Goal: Task Accomplishment & Management: Manage account settings

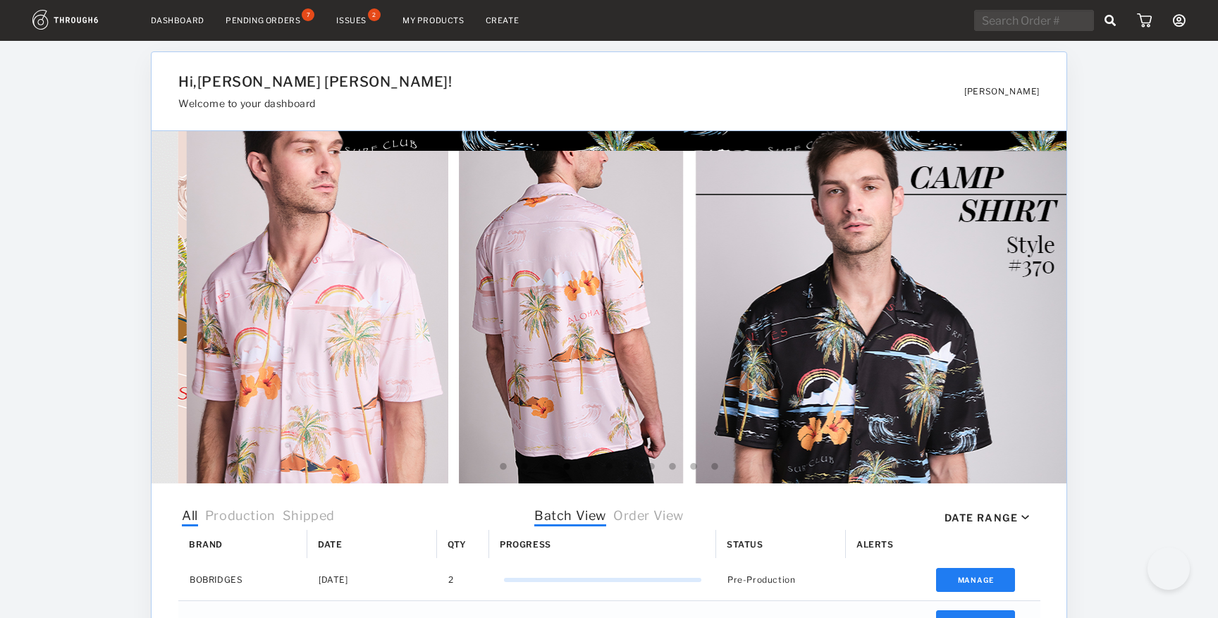
select select "9"
select select "2025"
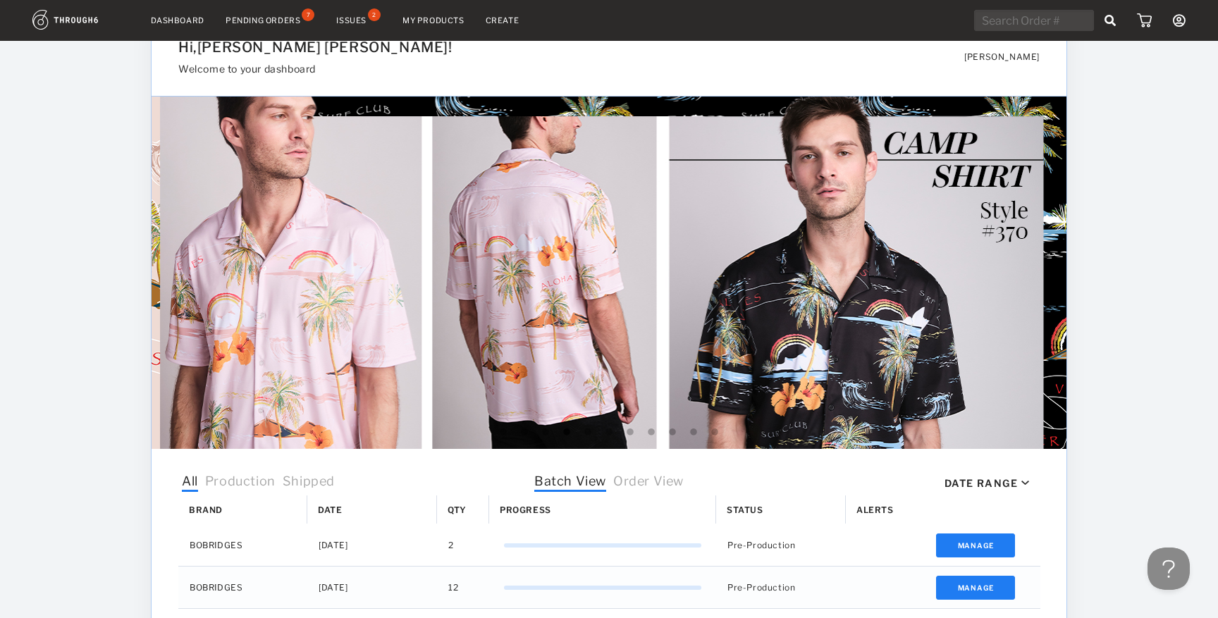
click at [293, 26] on div "Pending Orders 7" at bounding box center [271, 20] width 90 height 13
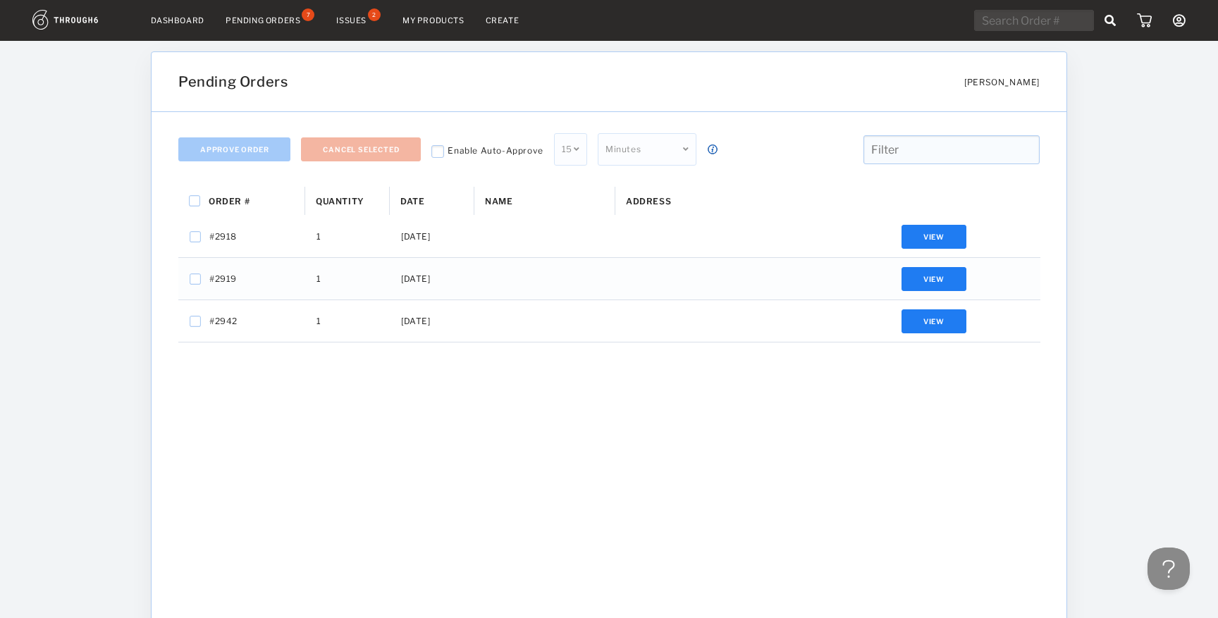
click at [444, 20] on link "My Products" at bounding box center [434, 21] width 62 height 10
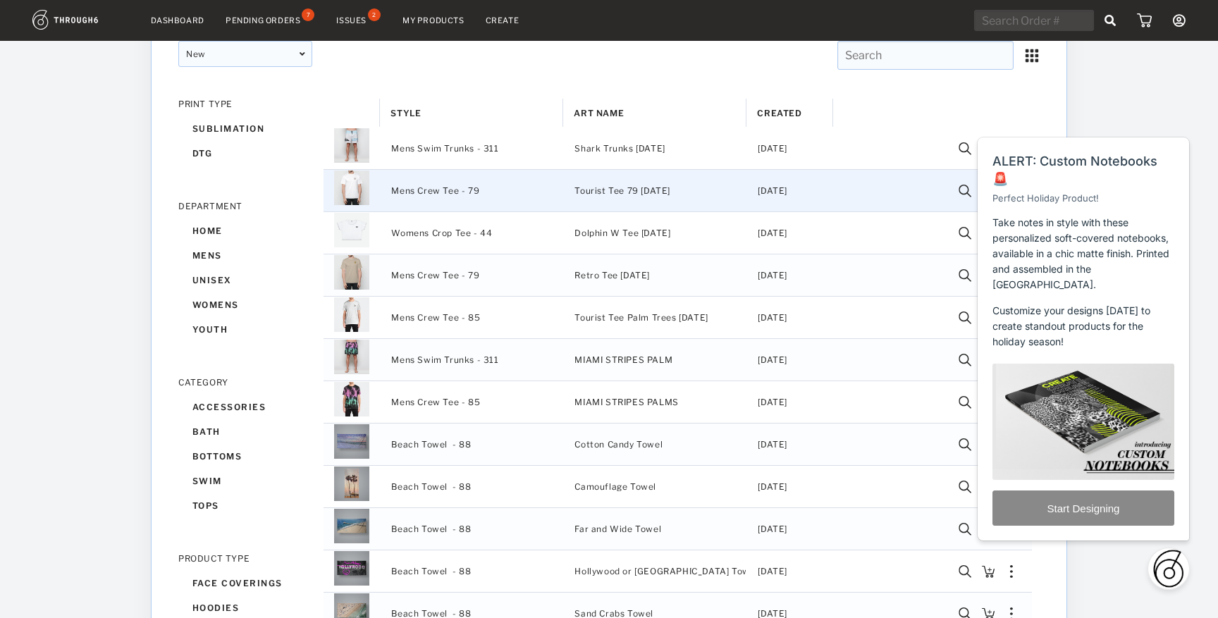
scroll to position [103, 0]
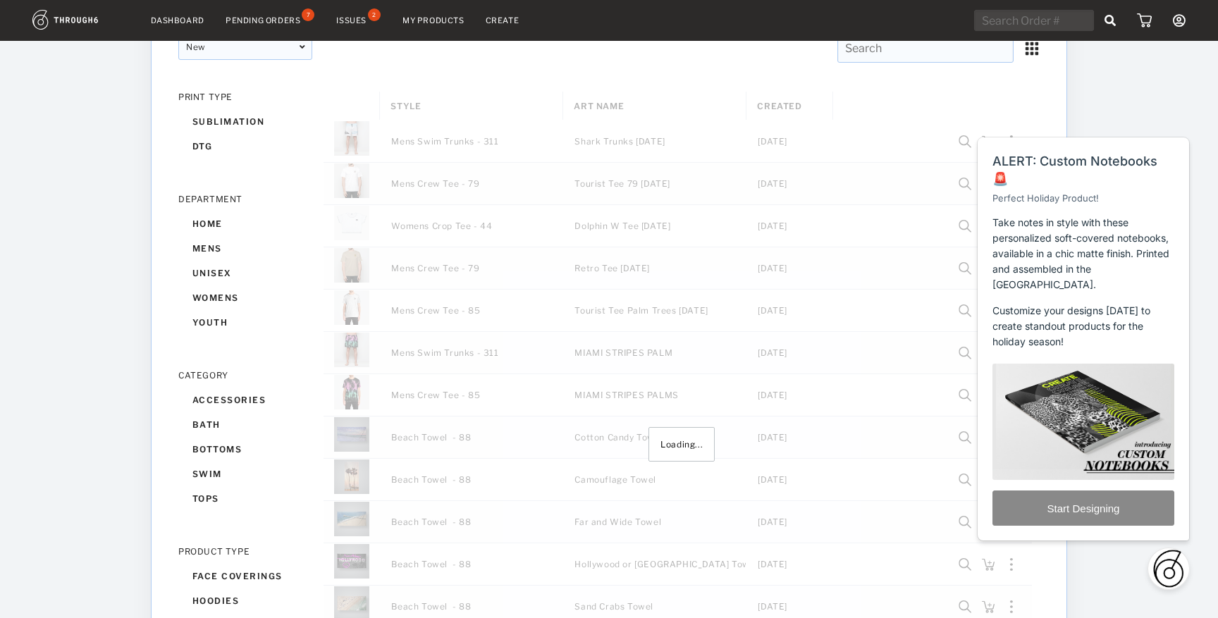
click at [1167, 127] on span "Close" at bounding box center [1161, 121] width 23 height 11
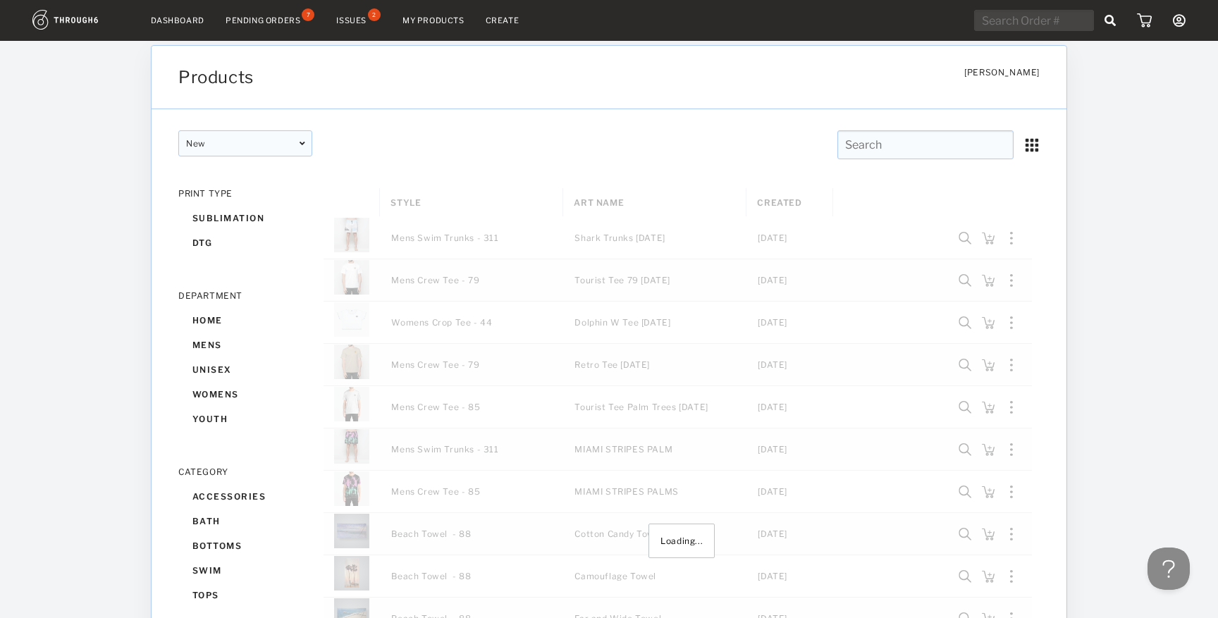
scroll to position [6, 0]
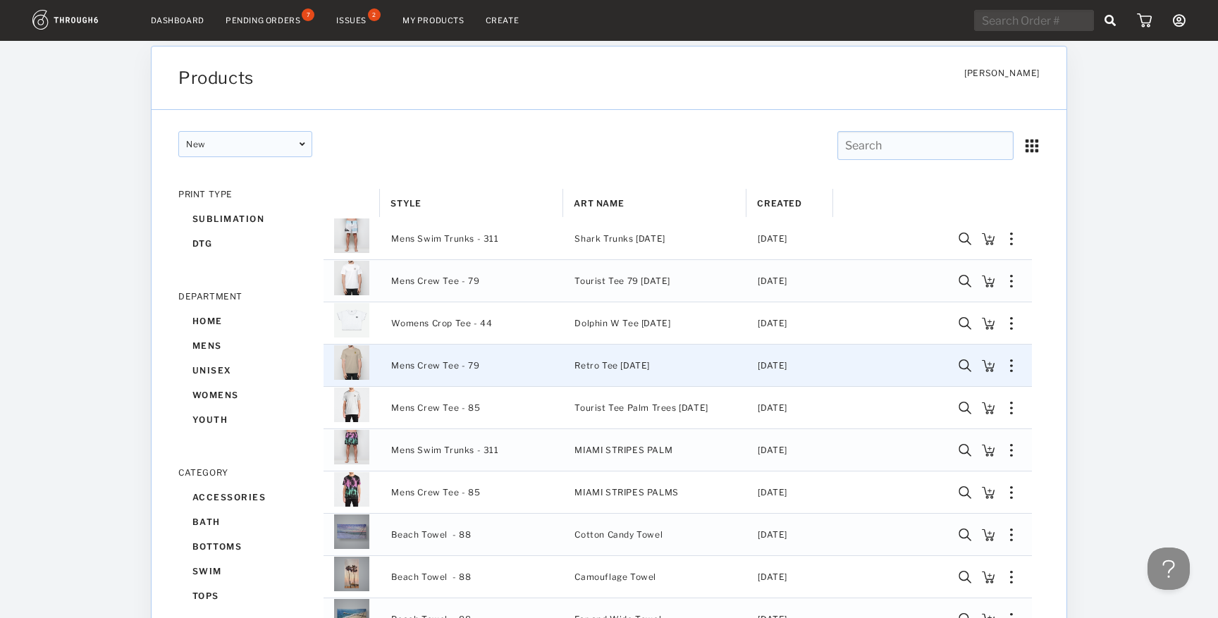
click at [992, 365] on img "Press SPACE to select this row." at bounding box center [988, 366] width 13 height 13
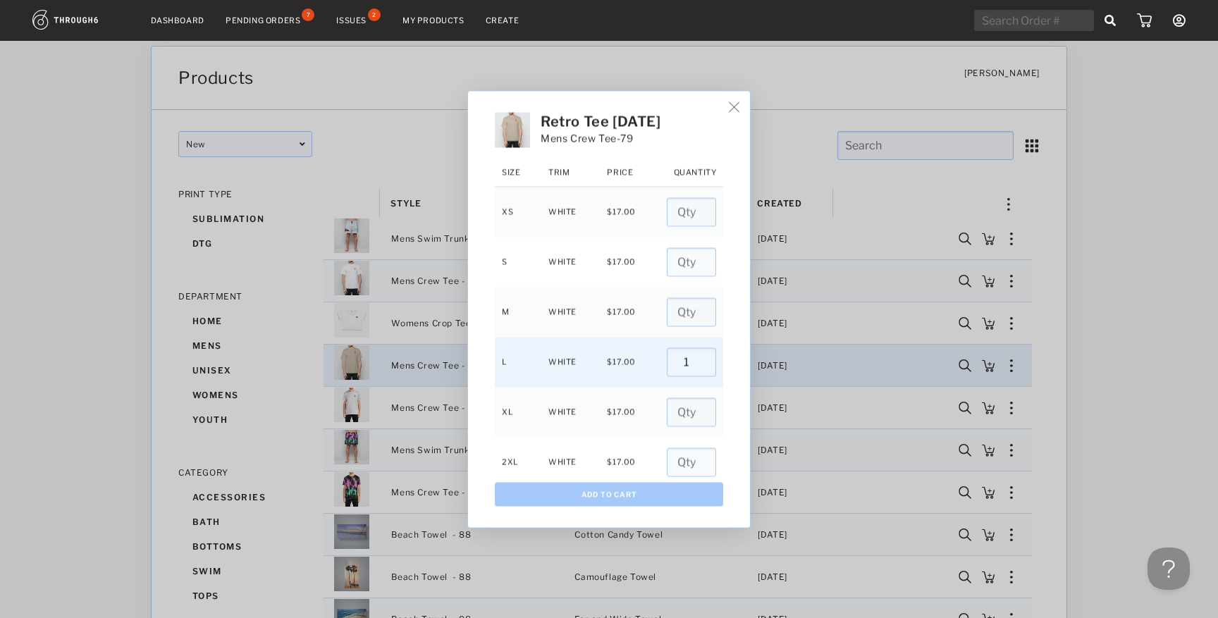
type input "1"
click at [693, 360] on input "1" at bounding box center [691, 362] width 49 height 29
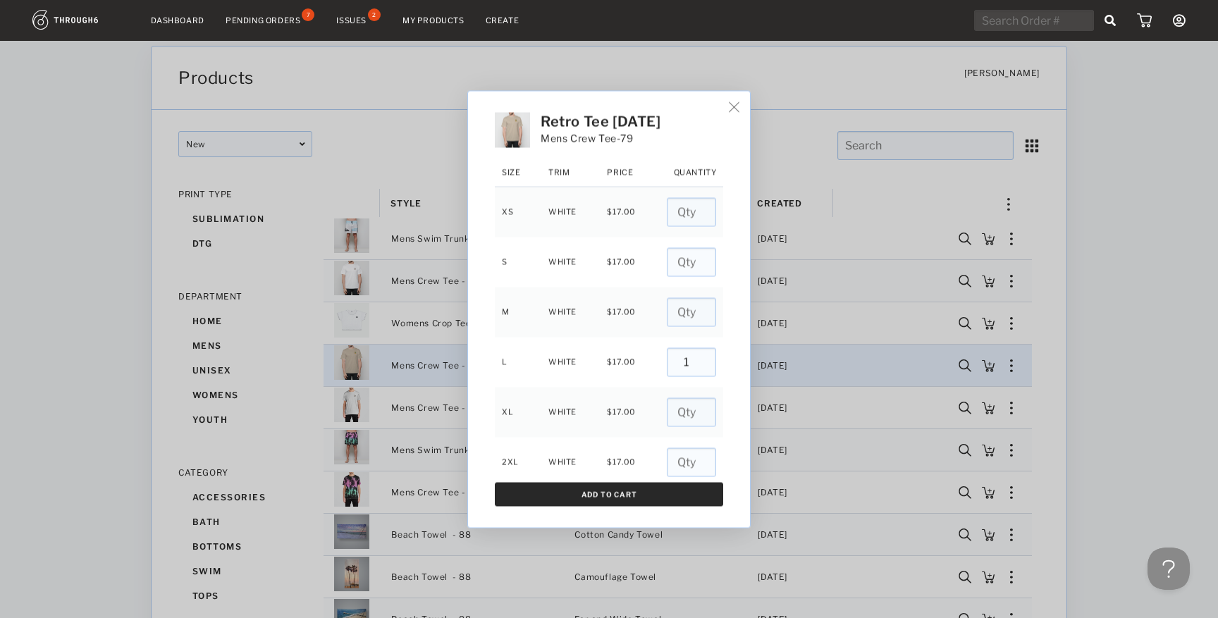
click at [632, 497] on button "Add To Cart" at bounding box center [609, 494] width 228 height 24
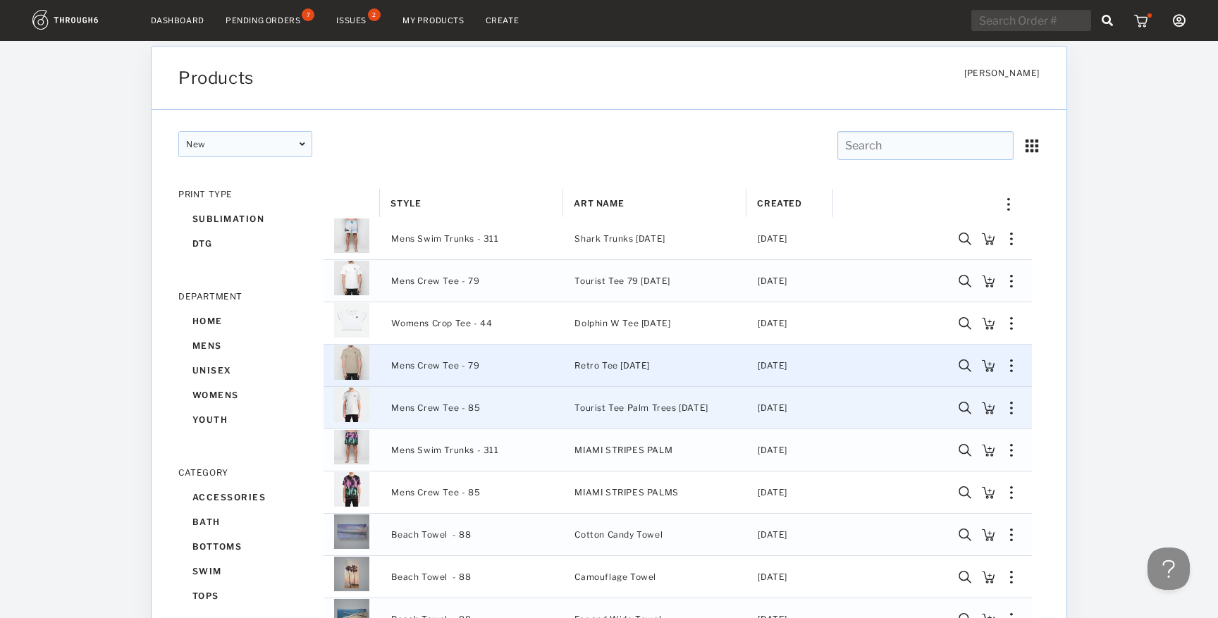
click at [993, 407] on img "Press SPACE to select this row." at bounding box center [988, 408] width 13 height 13
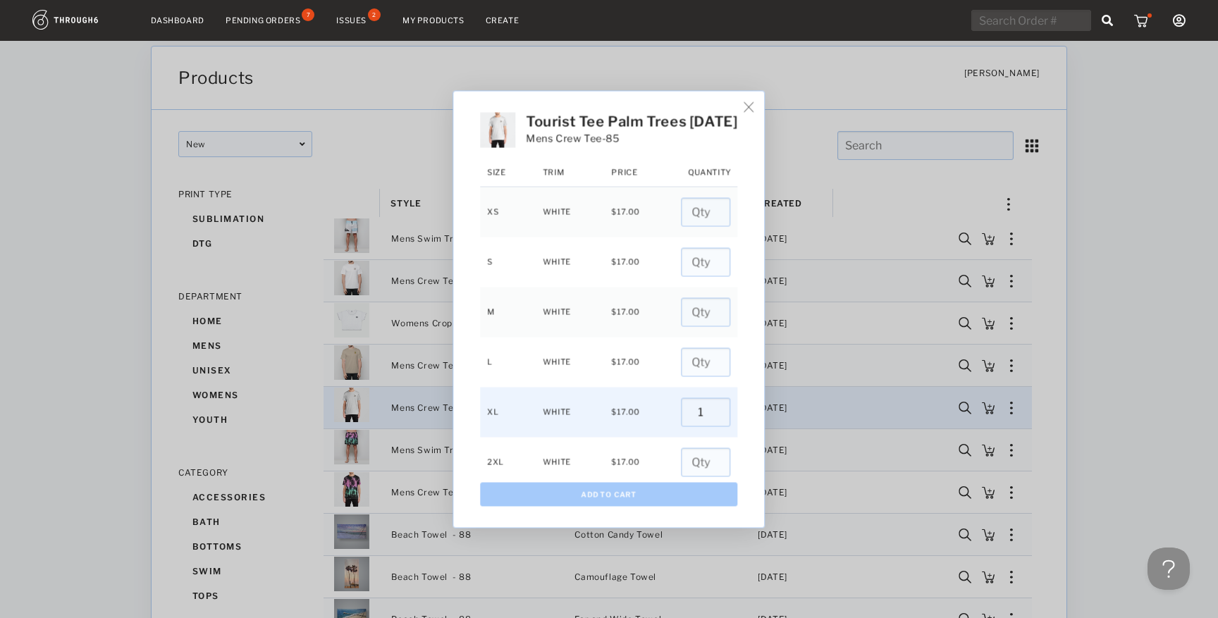
type input "1"
click at [711, 410] on input "1" at bounding box center [706, 412] width 49 height 29
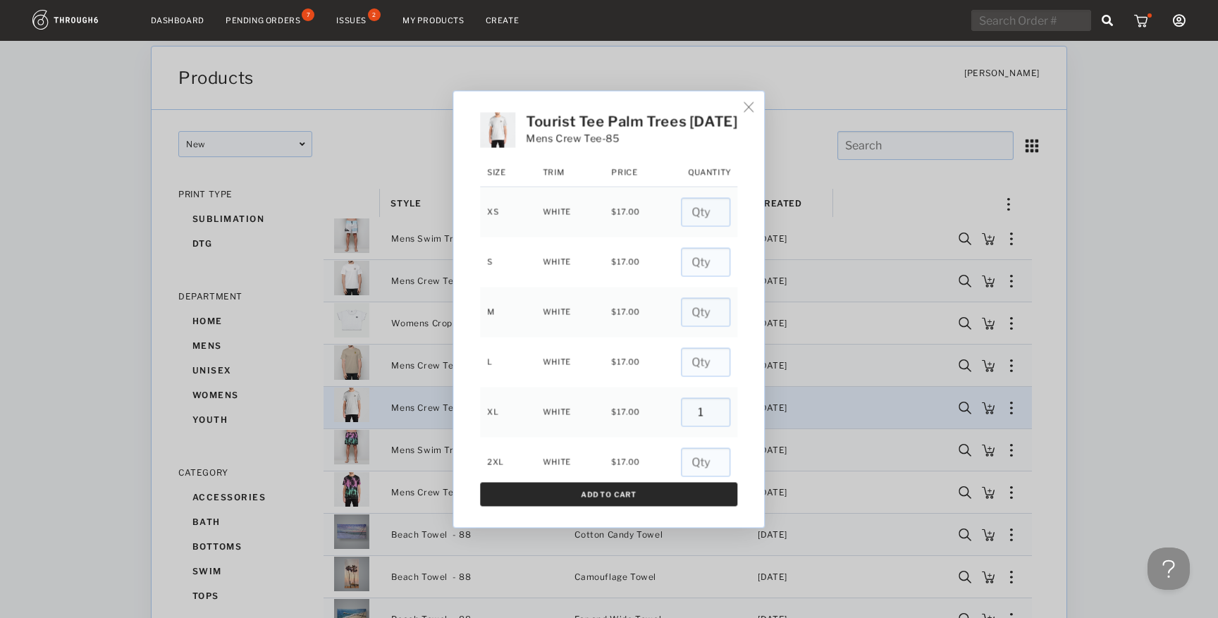
click at [679, 494] on button "Add To Cart" at bounding box center [608, 494] width 257 height 24
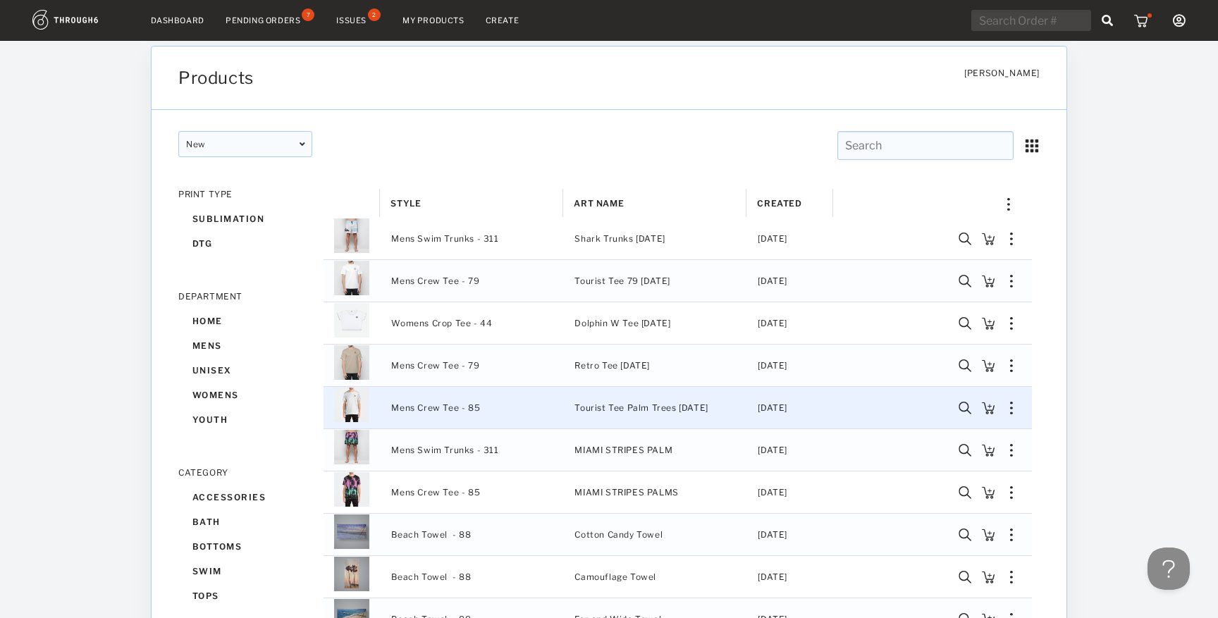
click at [1144, 20] on img at bounding box center [1144, 20] width 18 height 14
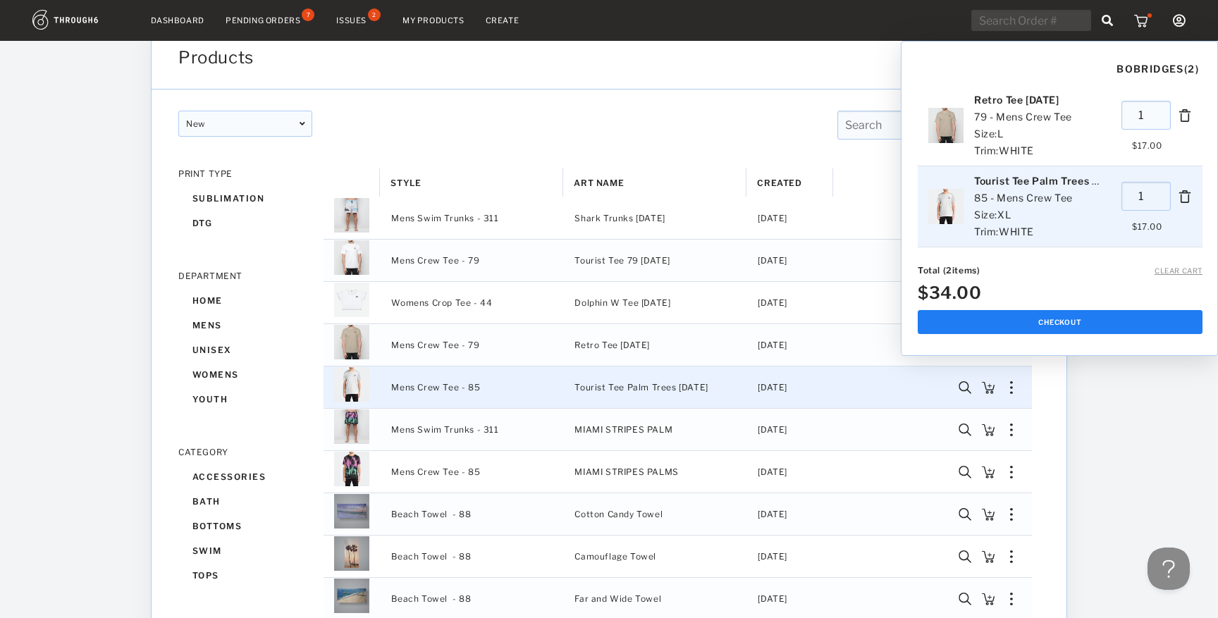
scroll to position [10, 0]
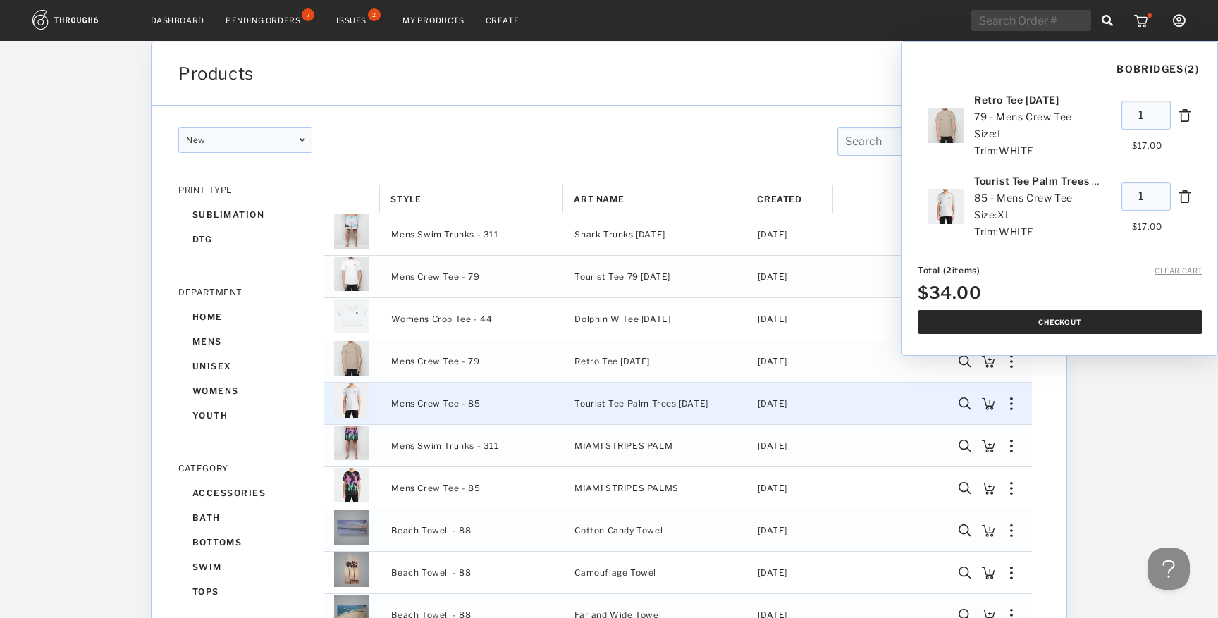
click at [1060, 322] on button "Checkout" at bounding box center [1060, 322] width 285 height 24
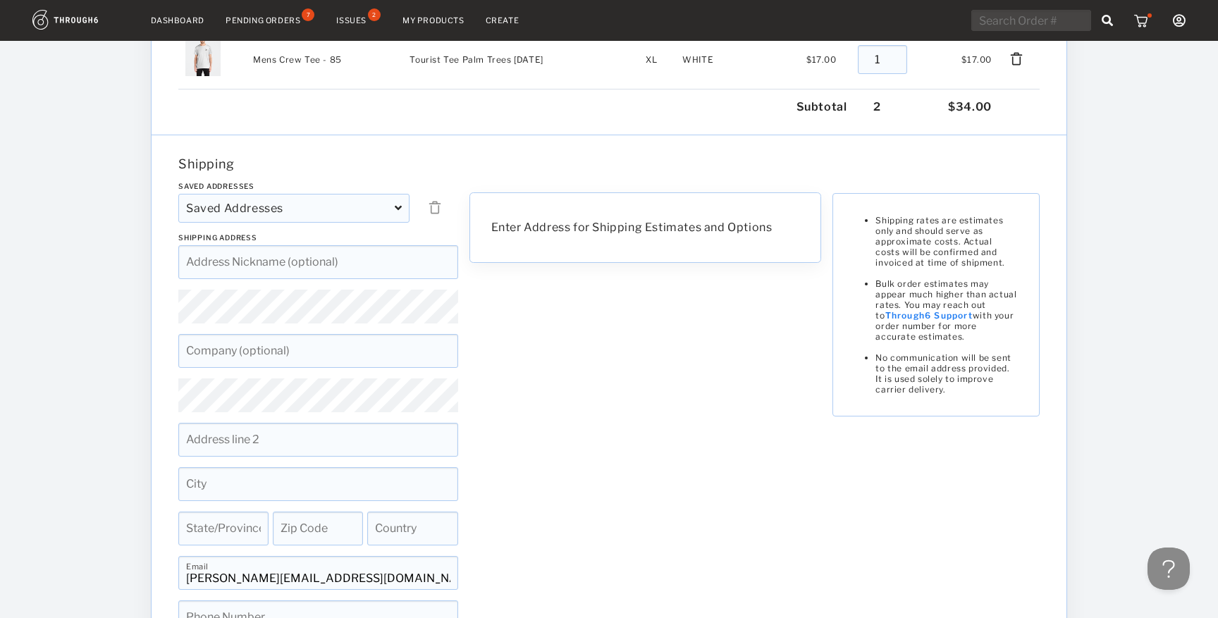
scroll to position [225, 0]
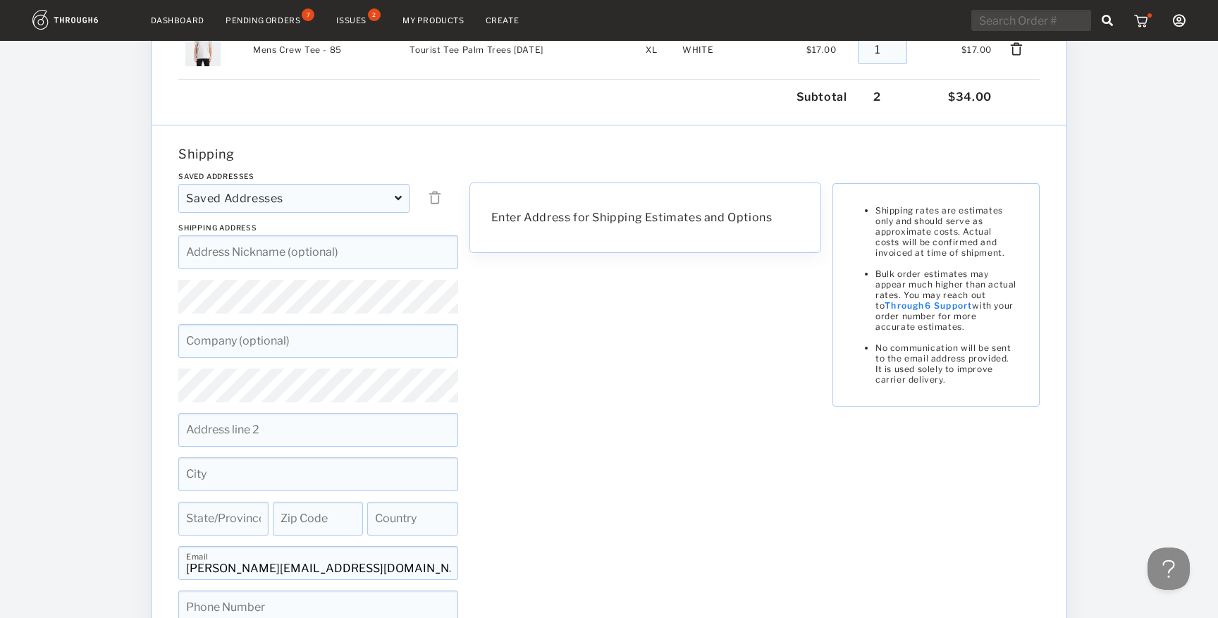
click at [349, 197] on div "Saved Addresses" at bounding box center [293, 198] width 231 height 29
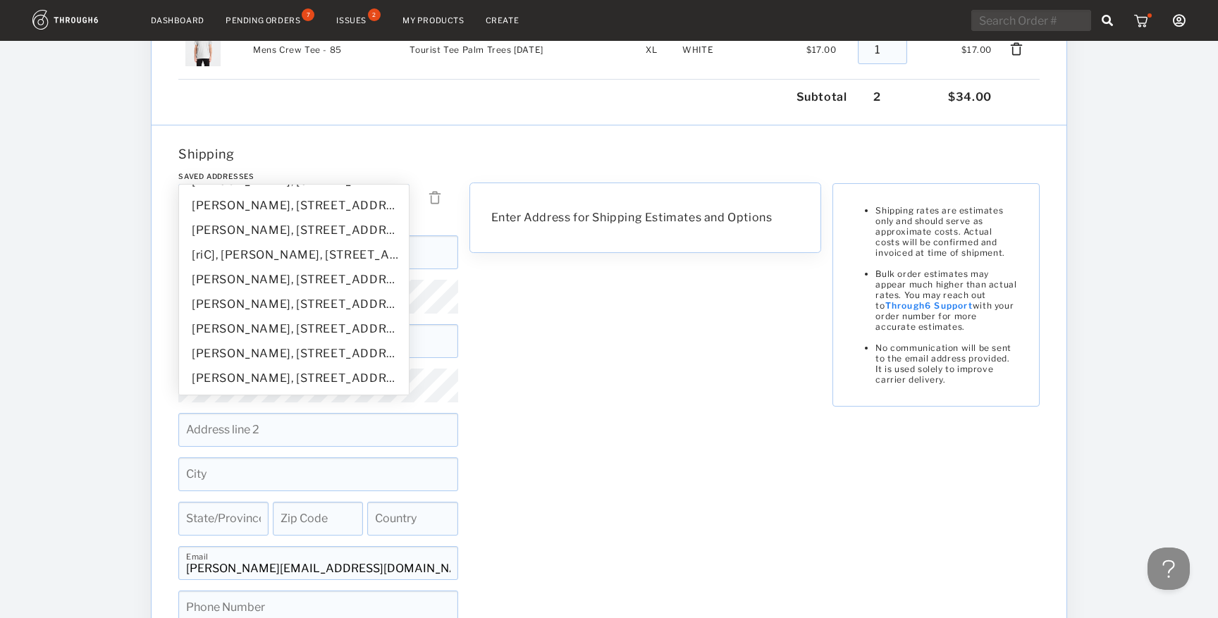
scroll to position [429, 0]
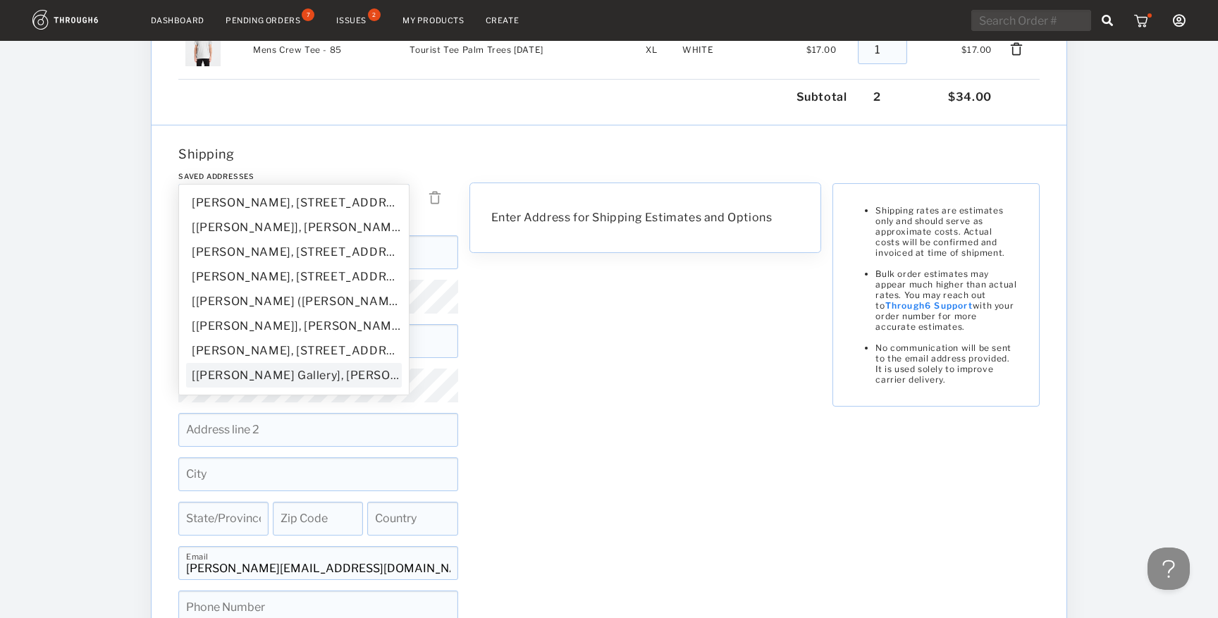
type input "Bo Bridges Gallery"
click at [329, 378] on div "Saved Addresses Saved Addresses Bo Bridges, 244 31st St. Hermosa Beach, Califor…" at bounding box center [318, 415] width 291 height 487
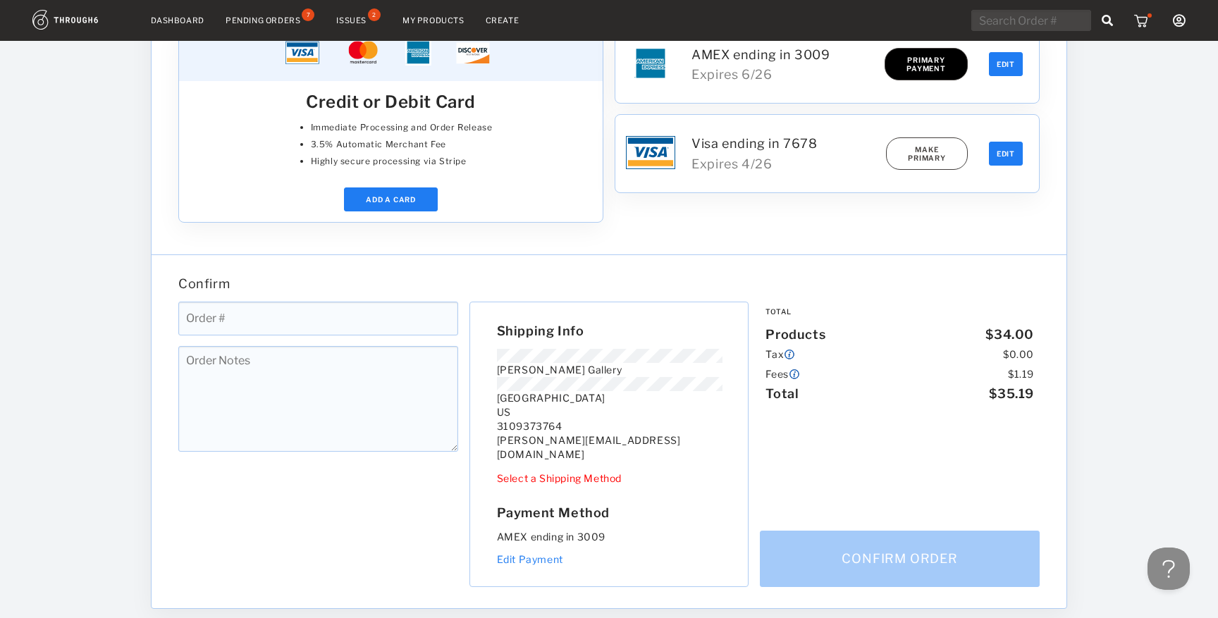
scroll to position [967, 0]
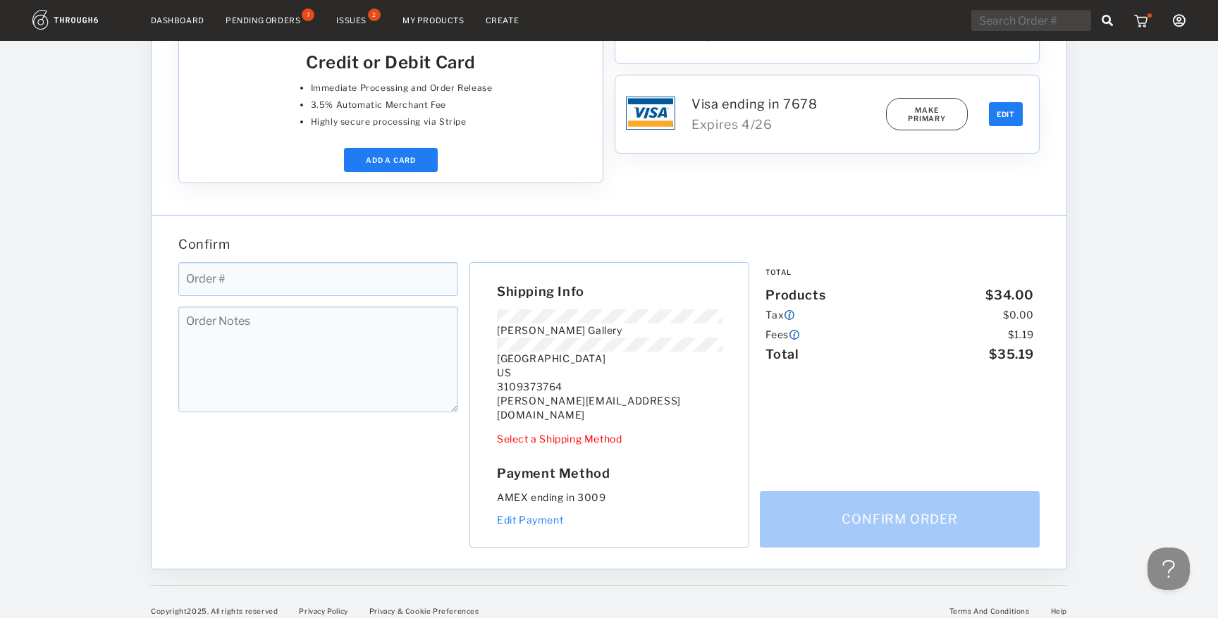
click at [312, 276] on input at bounding box center [318, 279] width 280 height 34
type input "Gallery Order - TShirt Samples"
click at [887, 427] on div "Total Products $ 34.00 Tax $ 0.00 Fees $ 1.19 Total $ 35.19 Confirm Order" at bounding box center [899, 405] width 291 height 286
click at [342, 503] on div "Gallery Order - TShirt Samples Order # Order Notes" at bounding box center [318, 405] width 291 height 286
click at [343, 416] on div "Gallery Order - TShirt Samples Order # Order Notes" at bounding box center [318, 405] width 291 height 286
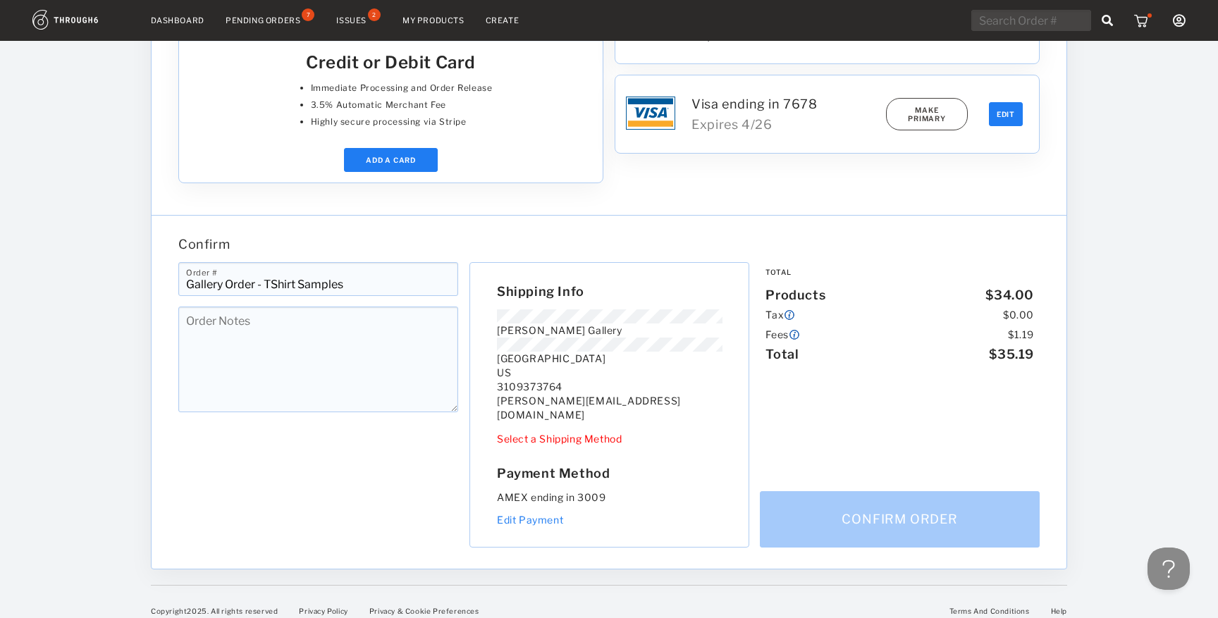
click at [348, 389] on textarea at bounding box center [318, 360] width 280 height 106
click at [586, 433] on link "Select a Shipping Method" at bounding box center [559, 439] width 125 height 12
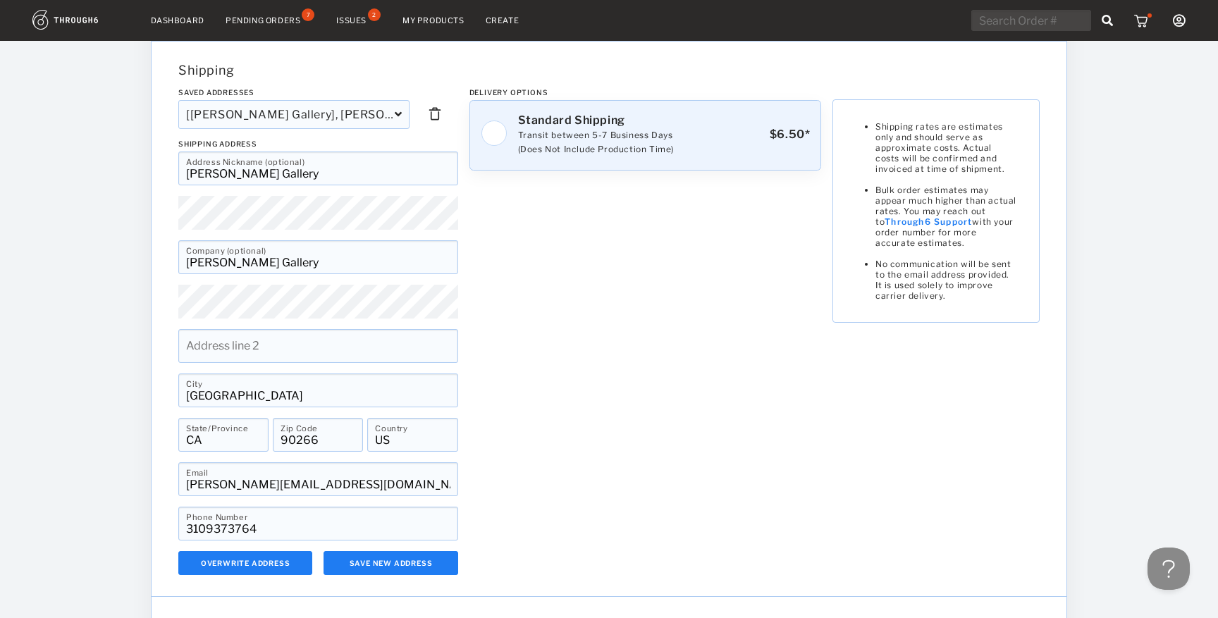
click at [597, 140] on div "Transit between 5-7 Business Days (Does Not Include Production Time)" at bounding box center [596, 142] width 156 height 28
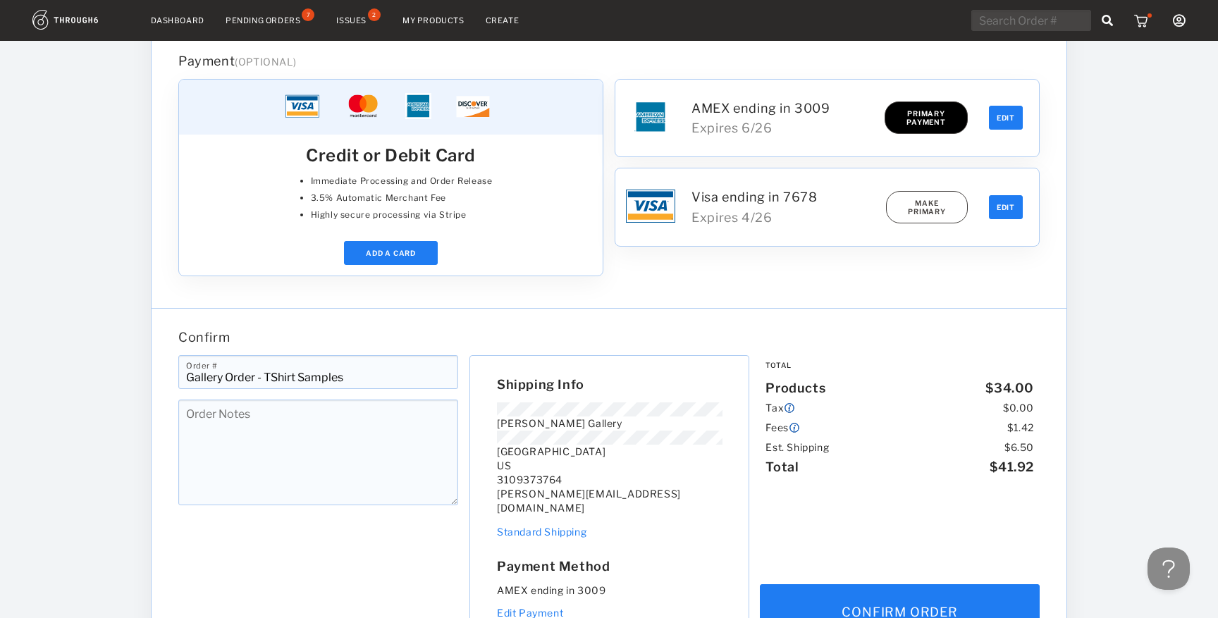
scroll to position [967, 0]
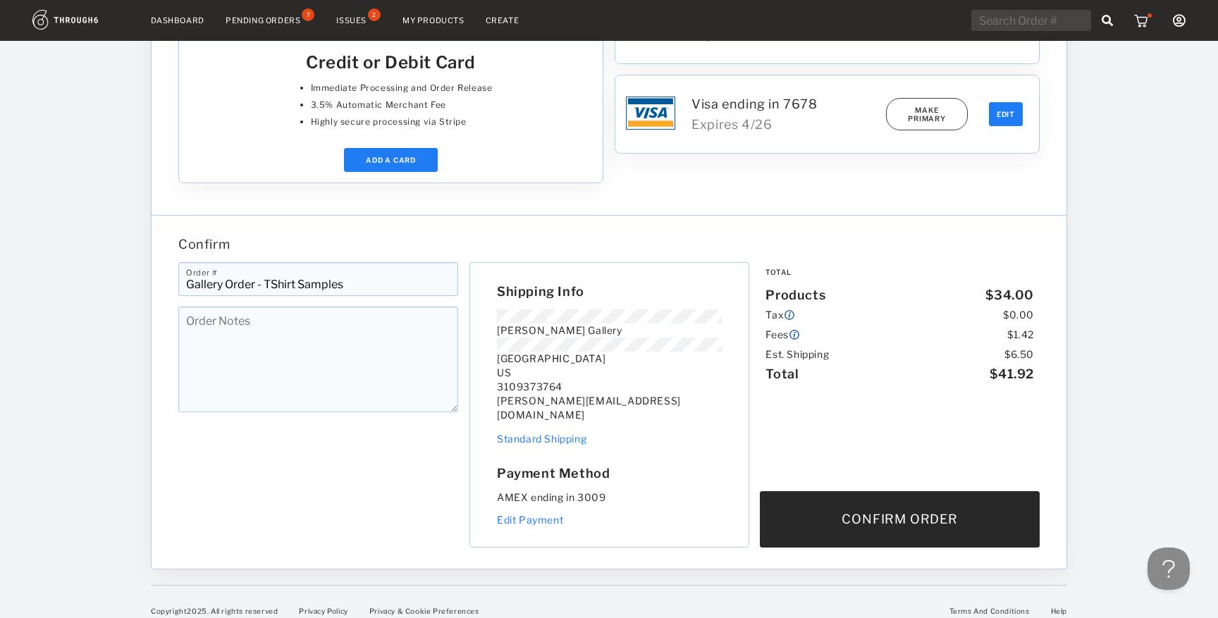
click at [843, 508] on button "Confirm Order" at bounding box center [900, 519] width 280 height 56
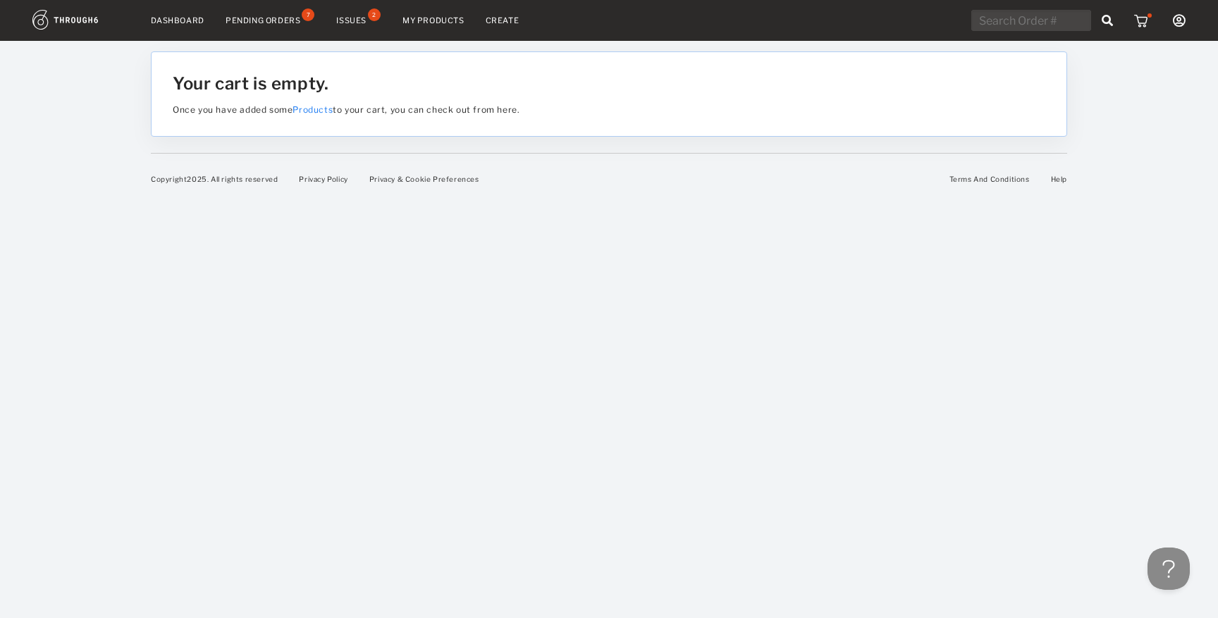
scroll to position [0, 0]
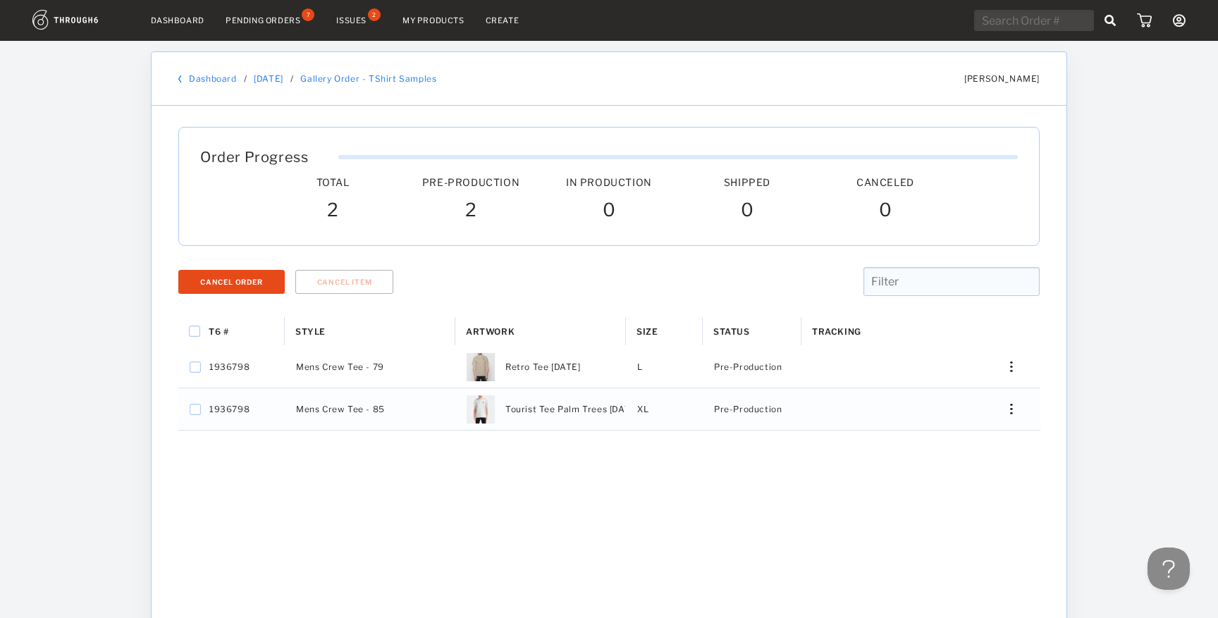
click at [206, 82] on link "Dashboard" at bounding box center [212, 78] width 47 height 11
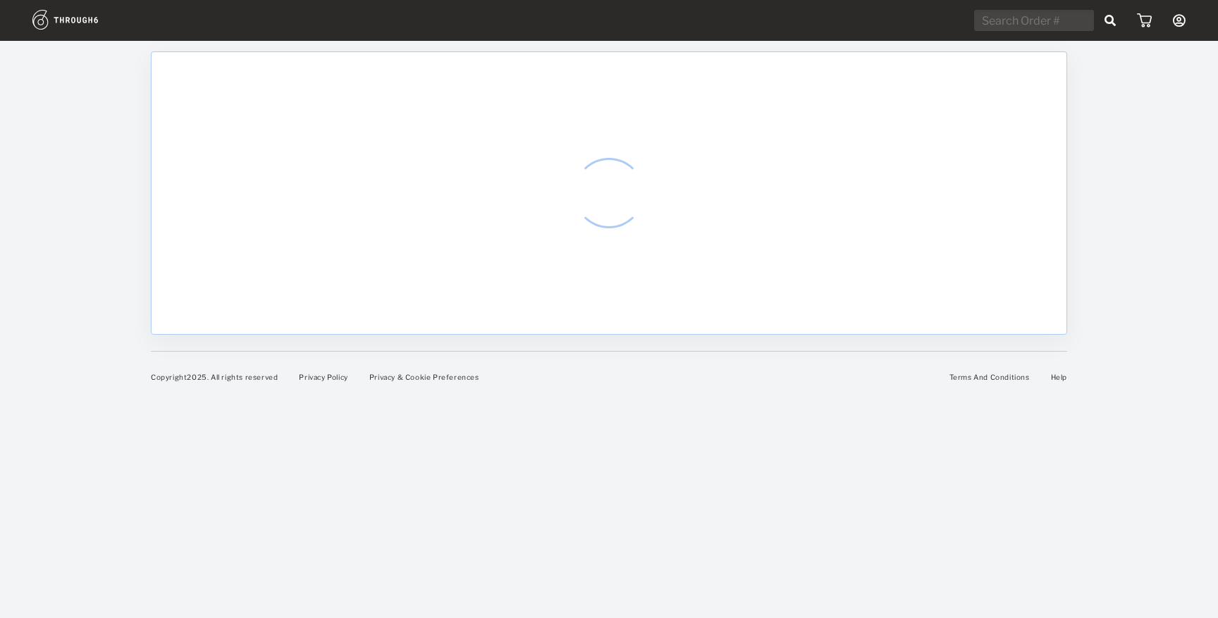
click at [206, 75] on div at bounding box center [609, 192] width 917 height 283
select select "9"
select select "2025"
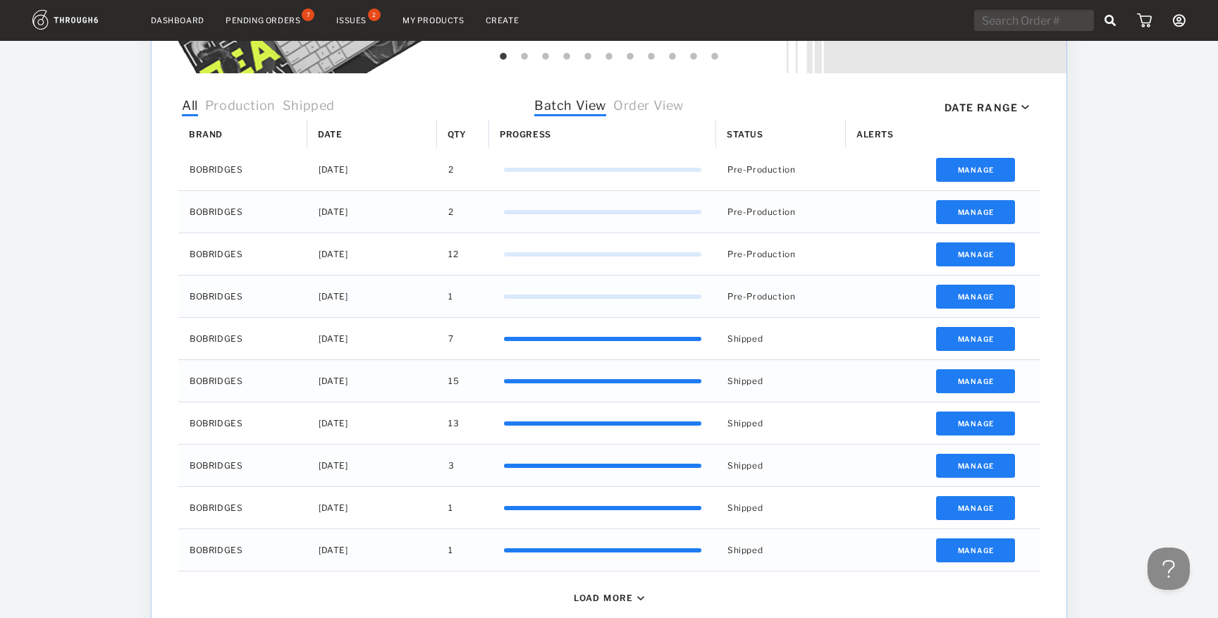
scroll to position [454, 0]
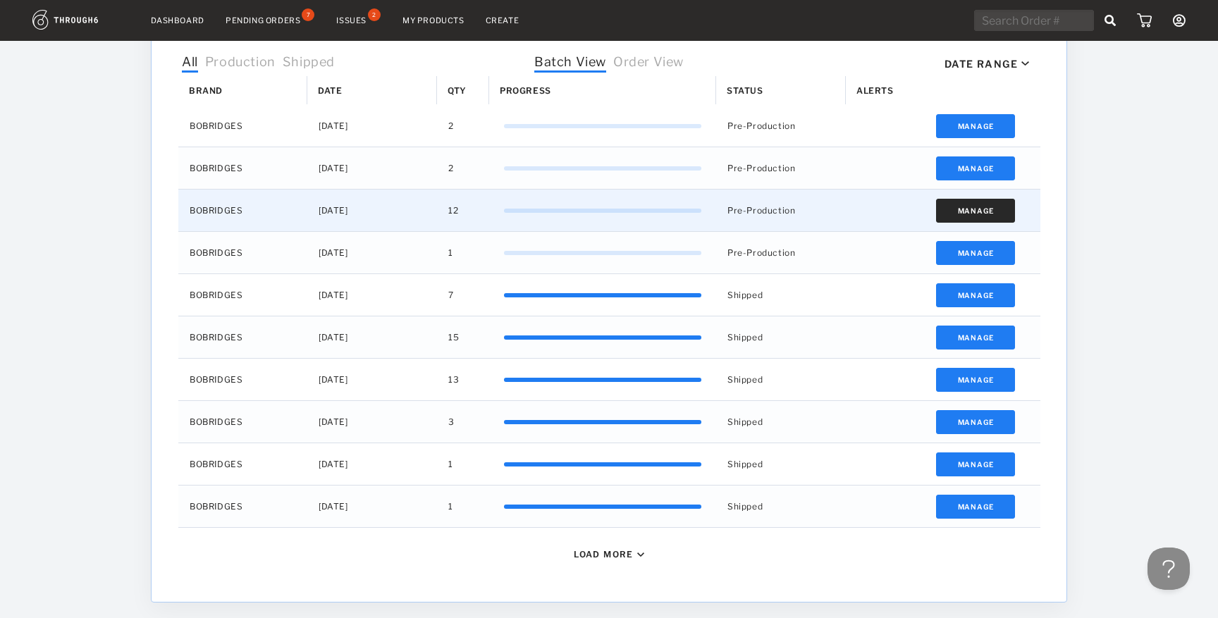
click at [986, 212] on button "Manage" at bounding box center [976, 211] width 80 height 24
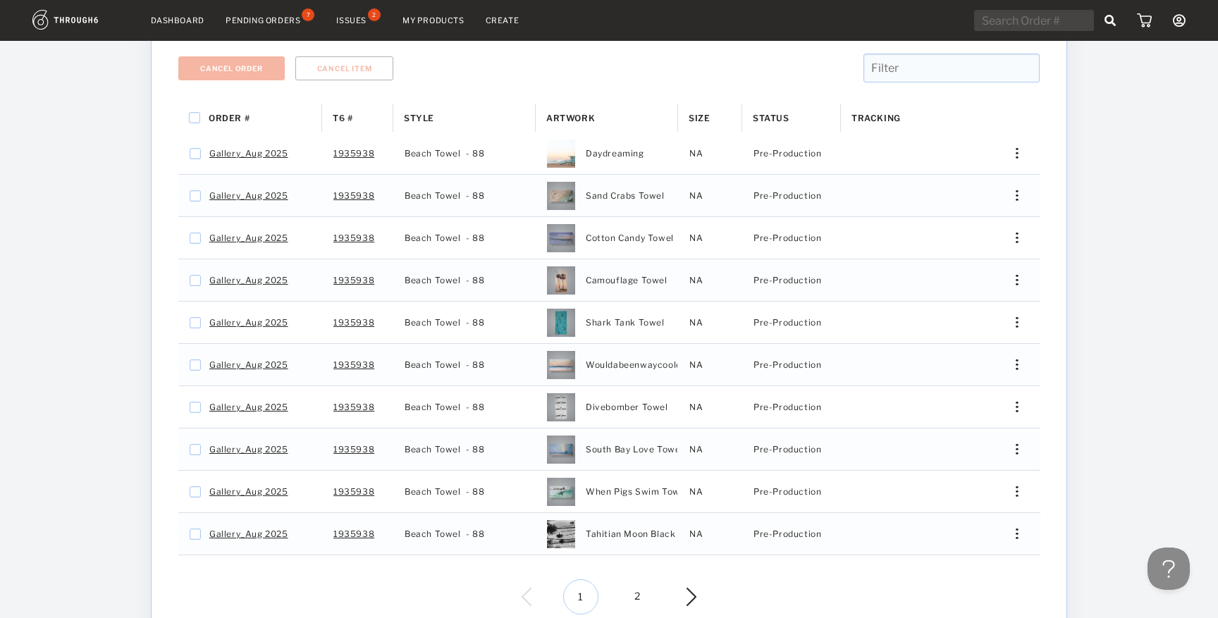
scroll to position [234, 0]
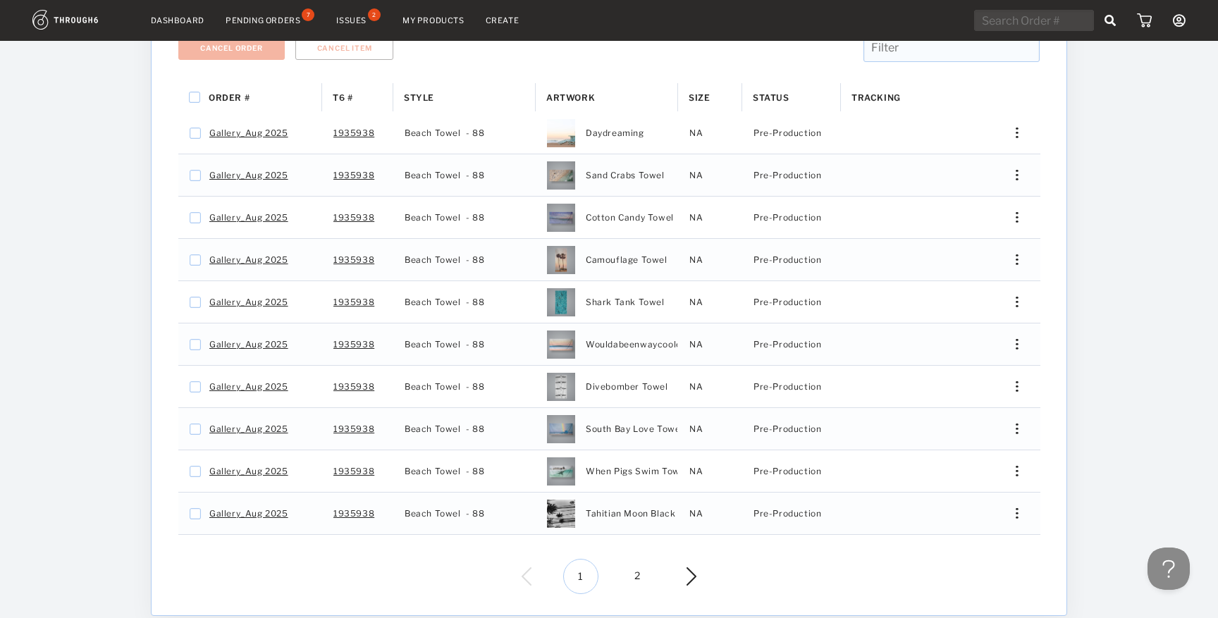
click at [687, 583] on img at bounding box center [681, 577] width 31 height 18
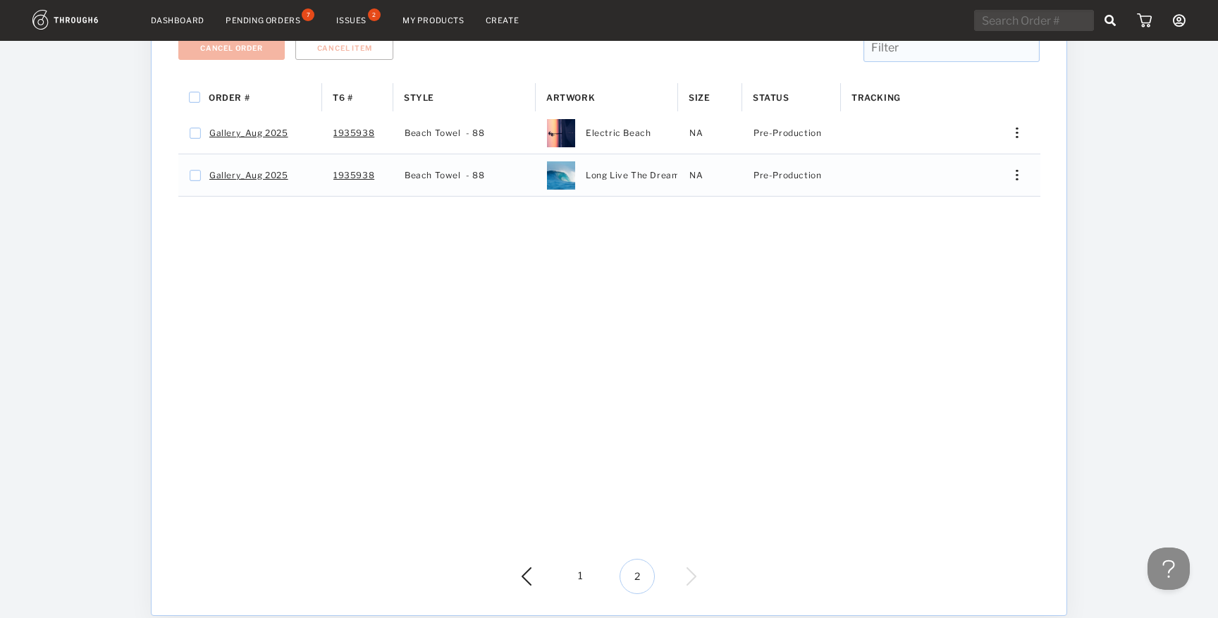
click at [532, 573] on img at bounding box center [537, 577] width 31 height 18
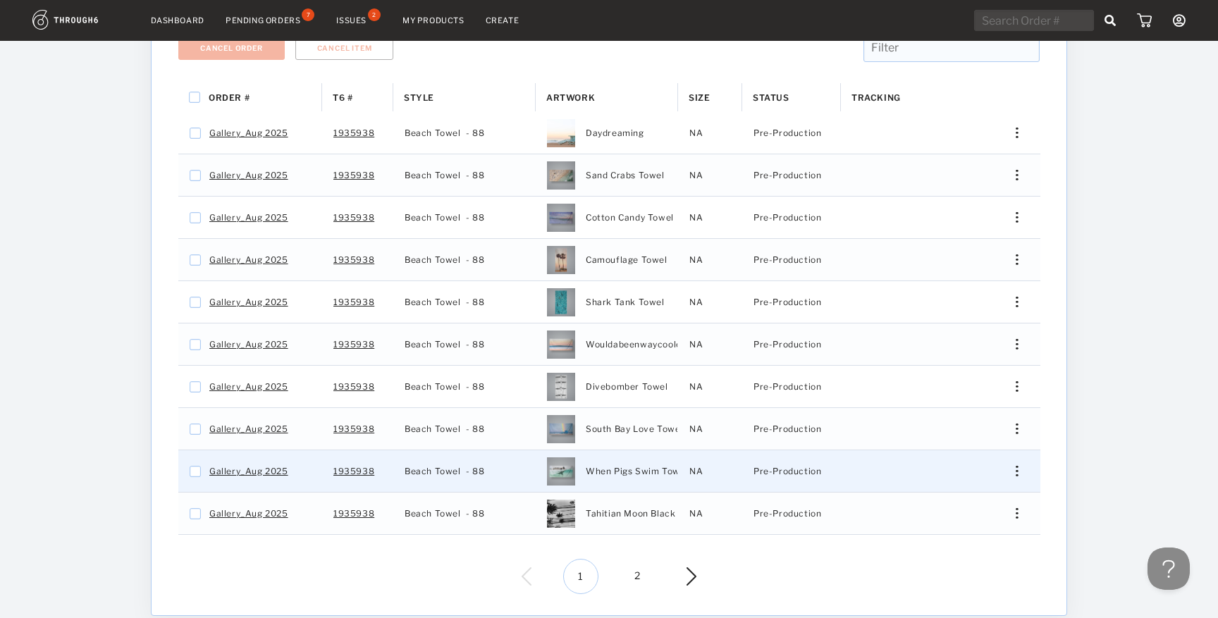
scroll to position [0, 0]
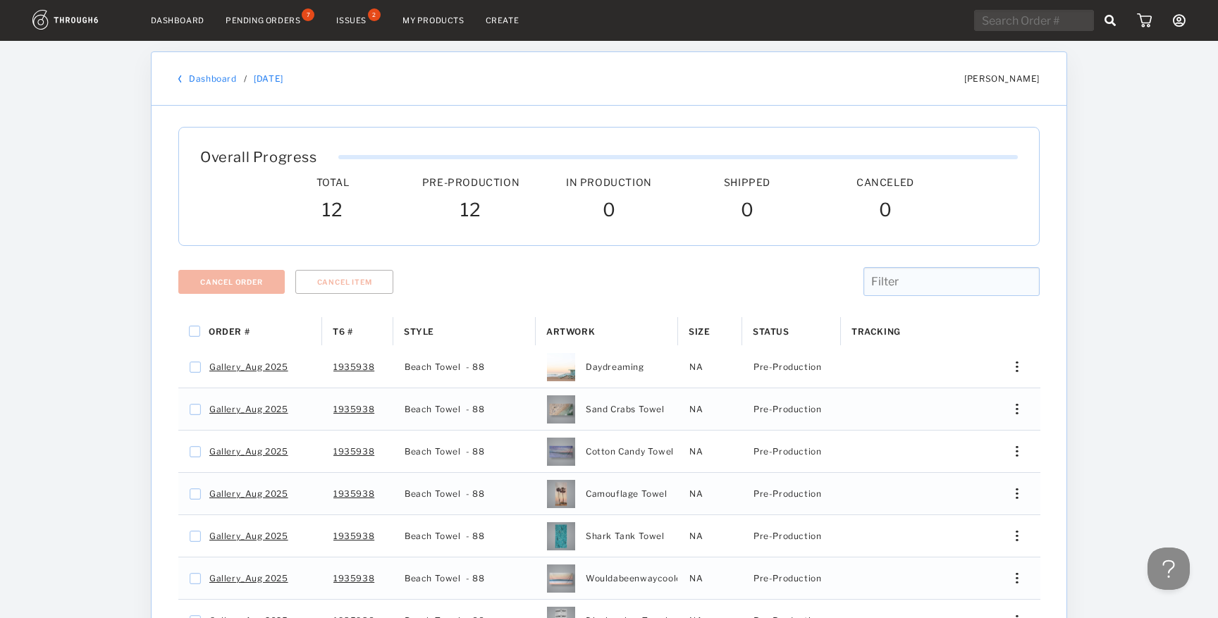
click at [185, 28] on nav "Dashboard Pending Orders 7 Issues 2 My Products Create My Account Create New Br…" at bounding box center [609, 21] width 1154 height 22
click at [185, 20] on link "Dashboard" at bounding box center [178, 21] width 54 height 10
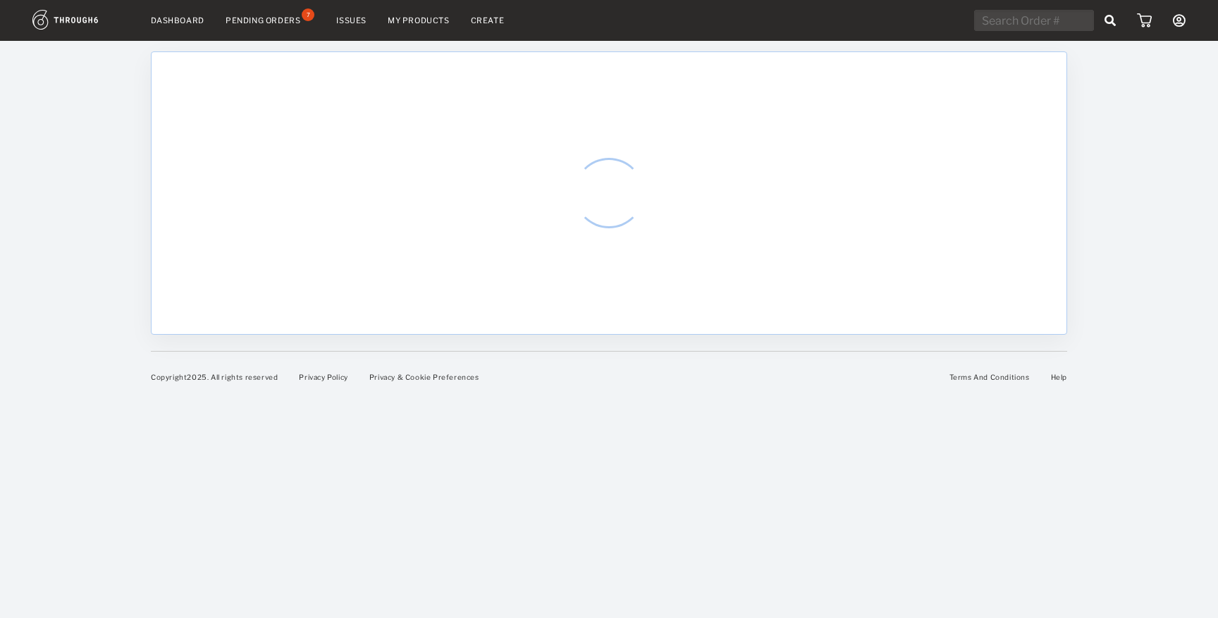
select select "9"
select select "2025"
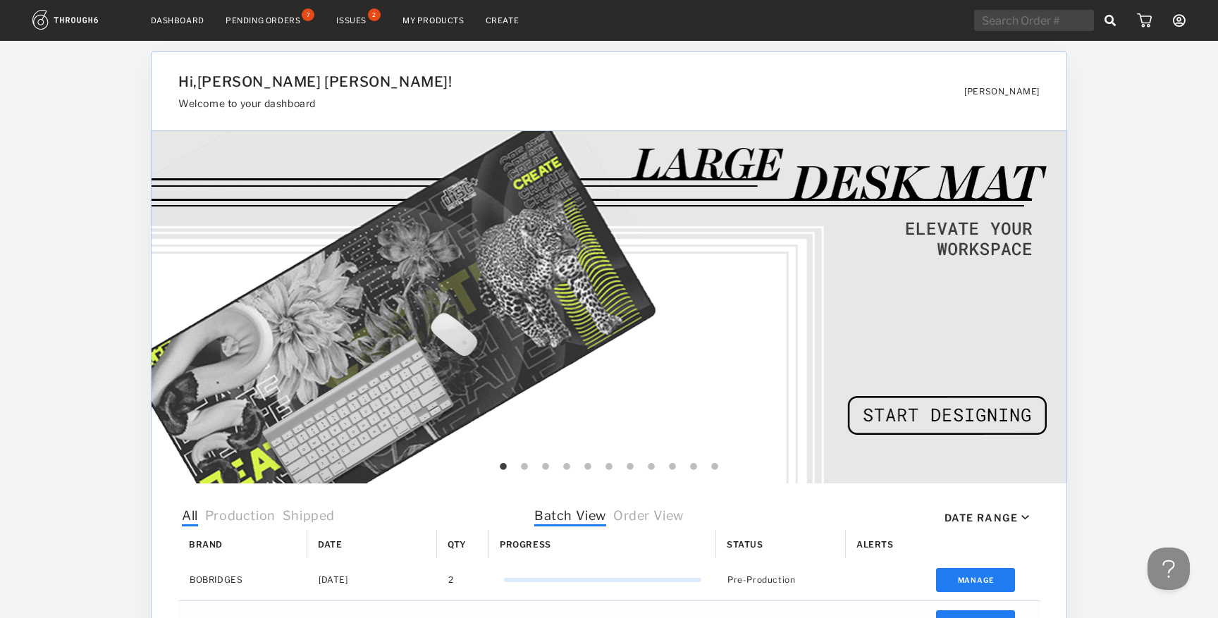
click at [259, 16] on div "Pending Orders" at bounding box center [263, 21] width 75 height 10
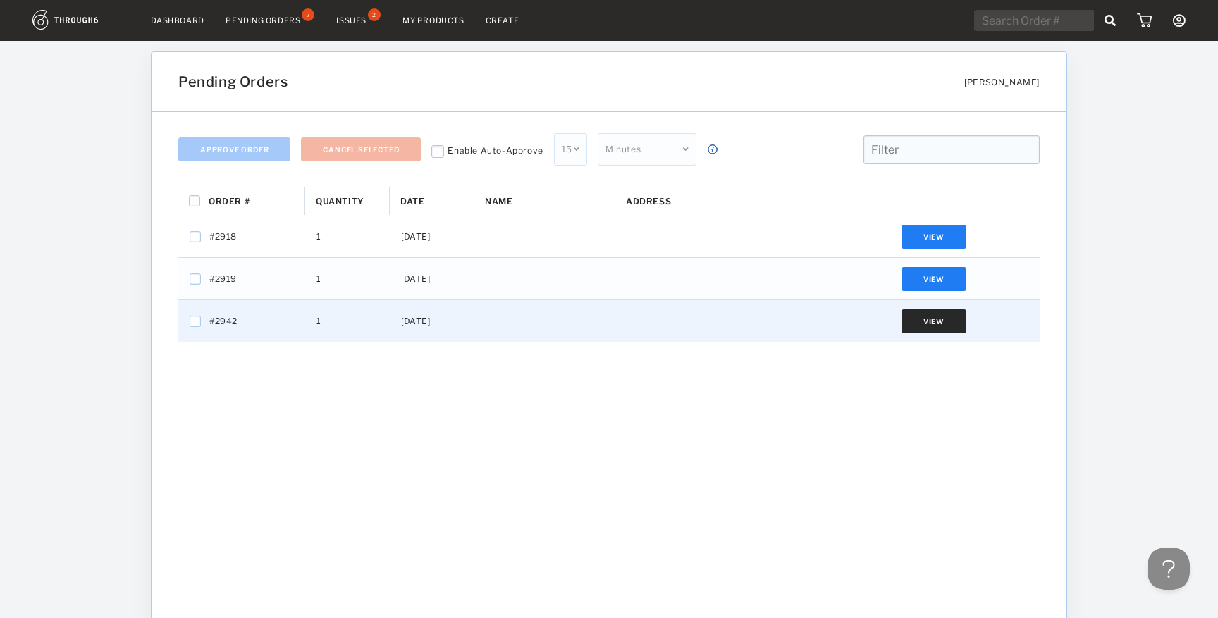
click at [955, 322] on button "View" at bounding box center [934, 322] width 65 height 24
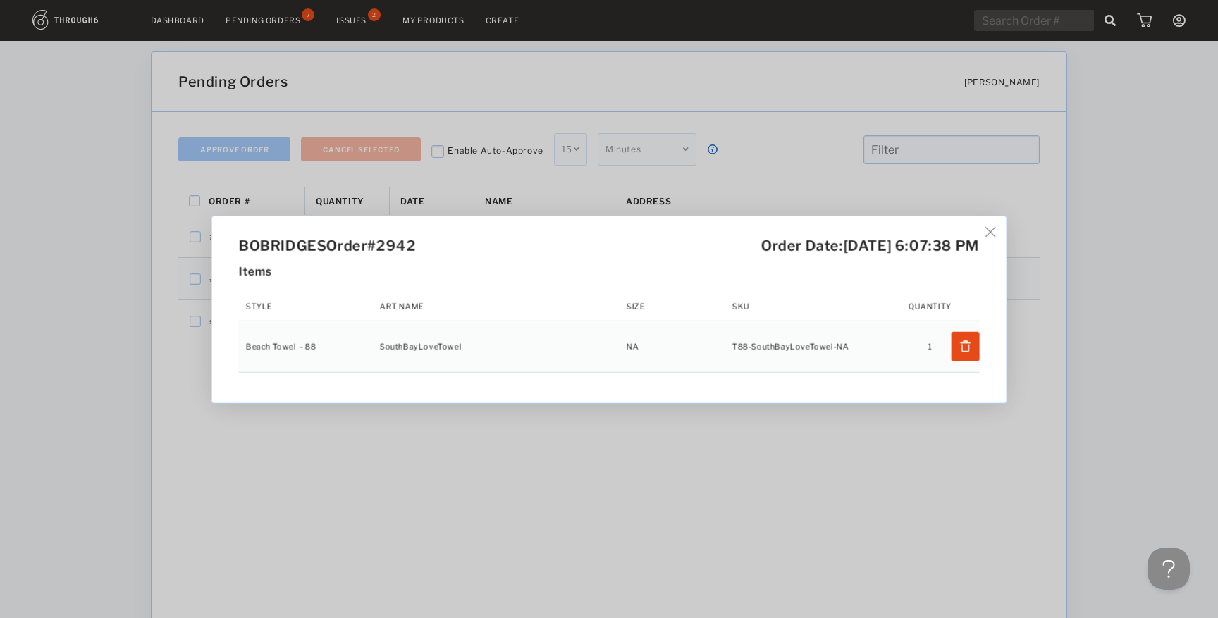
click at [994, 228] on img at bounding box center [991, 231] width 11 height 11
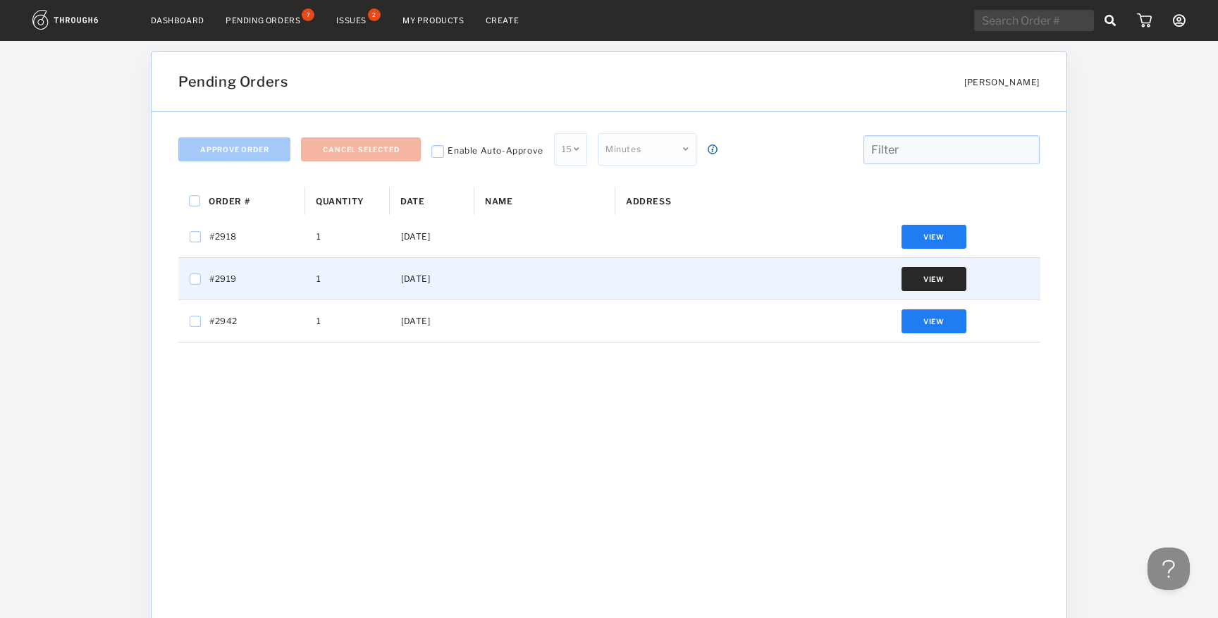
click at [960, 287] on button "View" at bounding box center [934, 279] width 65 height 24
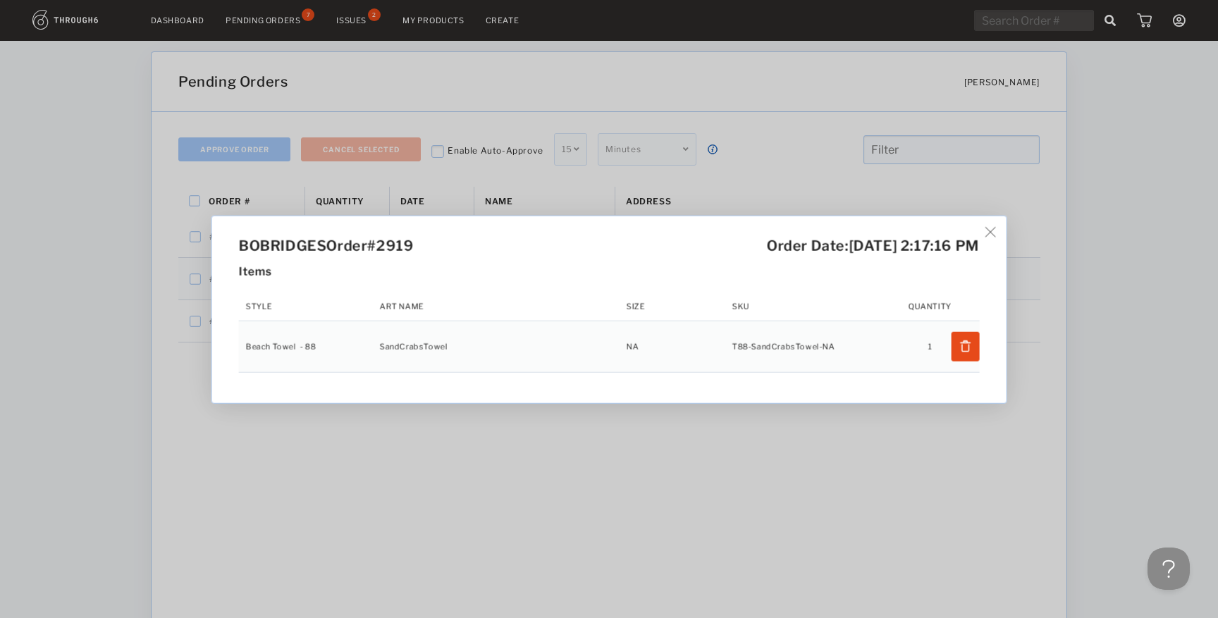
click at [990, 238] on div "BOBRIDGES Order #2919 Order Date: 7/25/25, 2:17:16 PM Items Style Art Name Size…" at bounding box center [609, 309] width 795 height 187
click at [991, 231] on img at bounding box center [991, 231] width 11 height 11
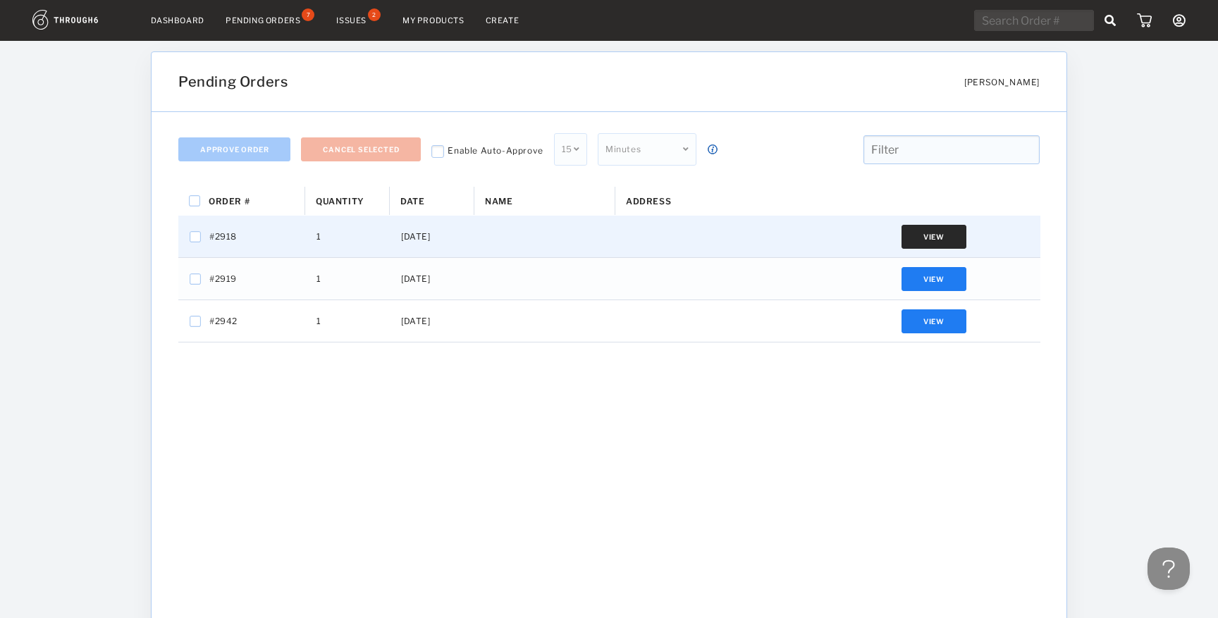
click at [941, 234] on button "View" at bounding box center [934, 237] width 65 height 24
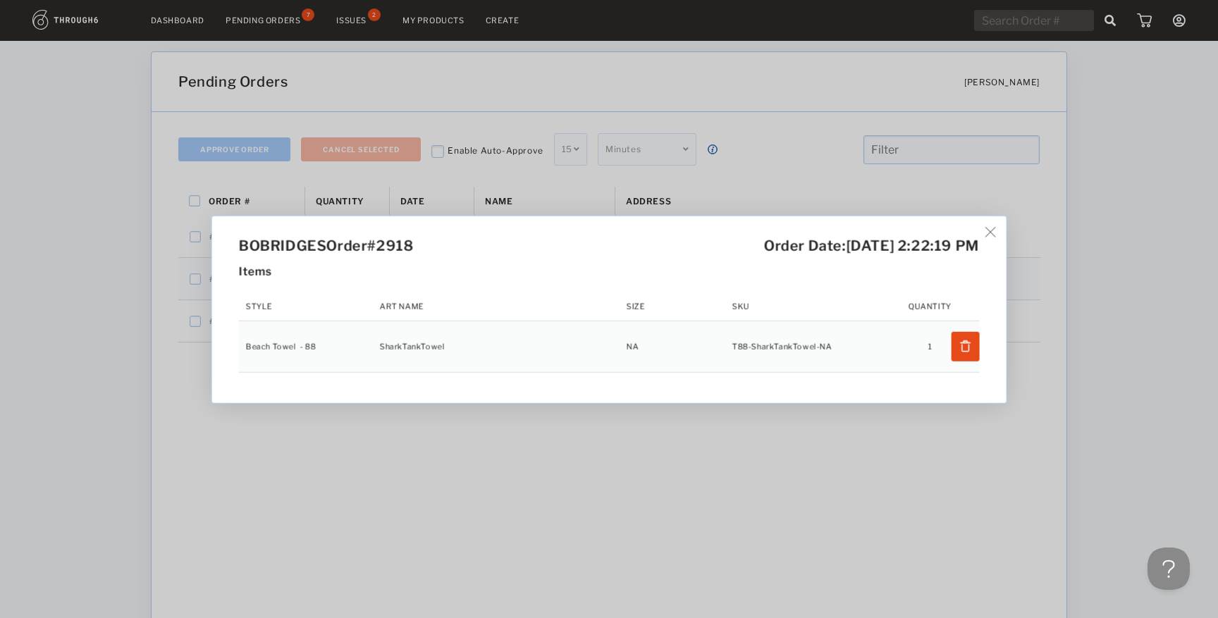
click at [996, 235] on img at bounding box center [991, 231] width 11 height 11
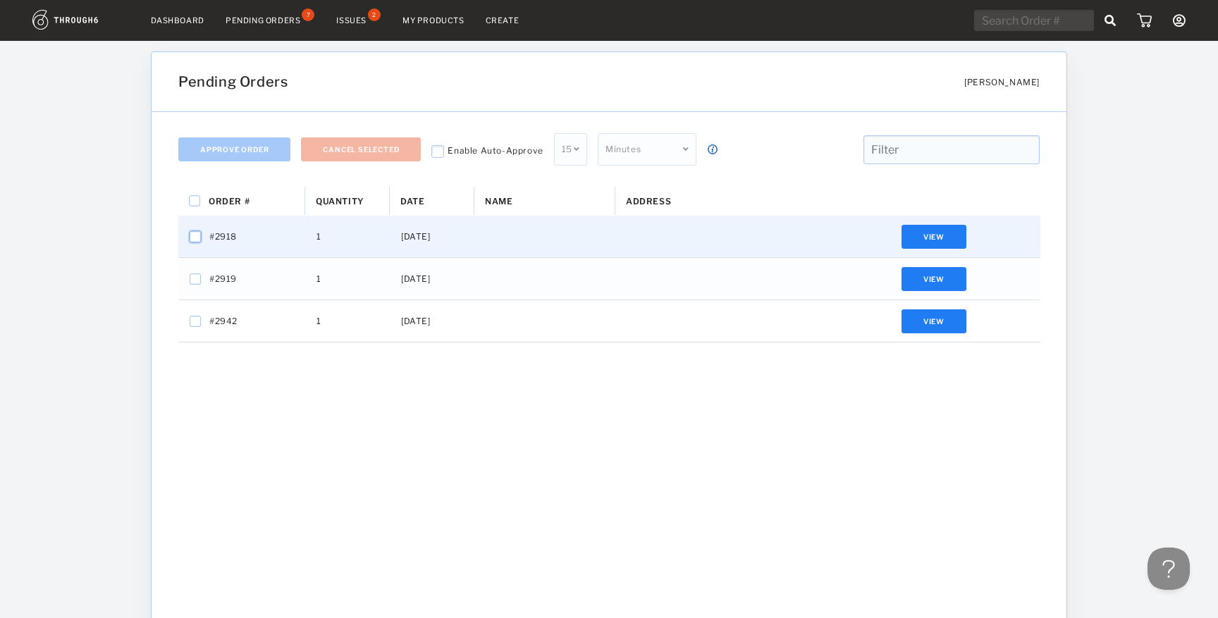
click at [192, 239] on input "Press Space to toggle row selection (unchecked)" at bounding box center [195, 236] width 11 height 11
checkbox input "true"
checkbox input "false"
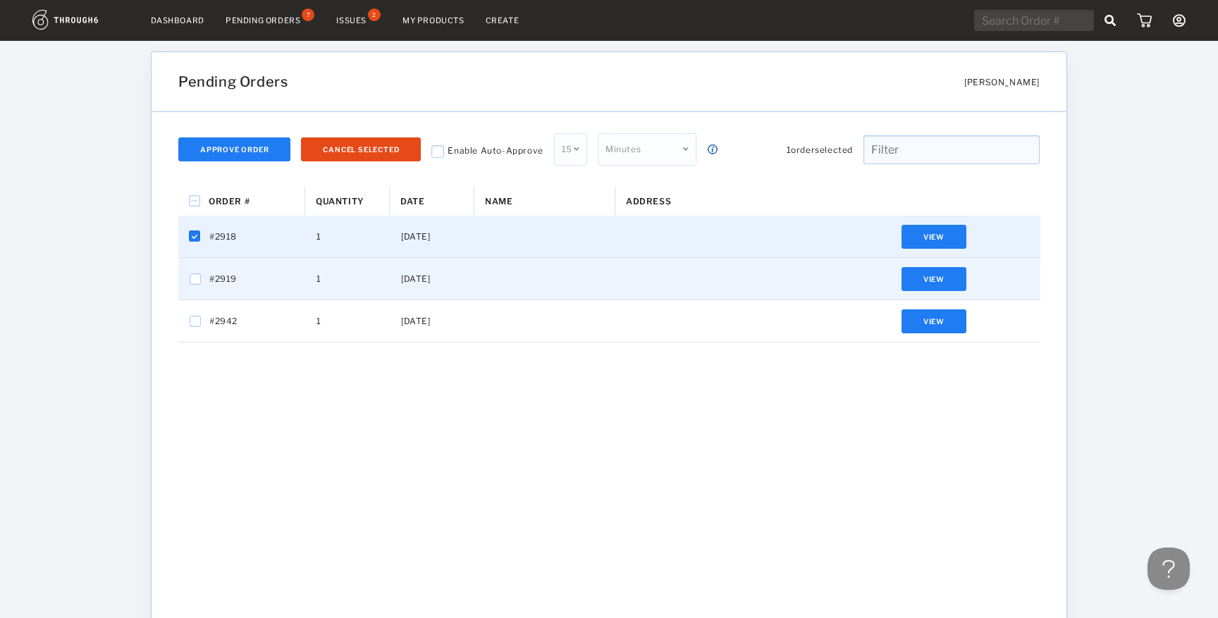
click at [191, 286] on div "Press SPACE to select this row." at bounding box center [195, 279] width 11 height 18
click at [193, 279] on input "Press Space to toggle row selection (unchecked)" at bounding box center [195, 279] width 11 height 11
checkbox input "true"
checkbox input "false"
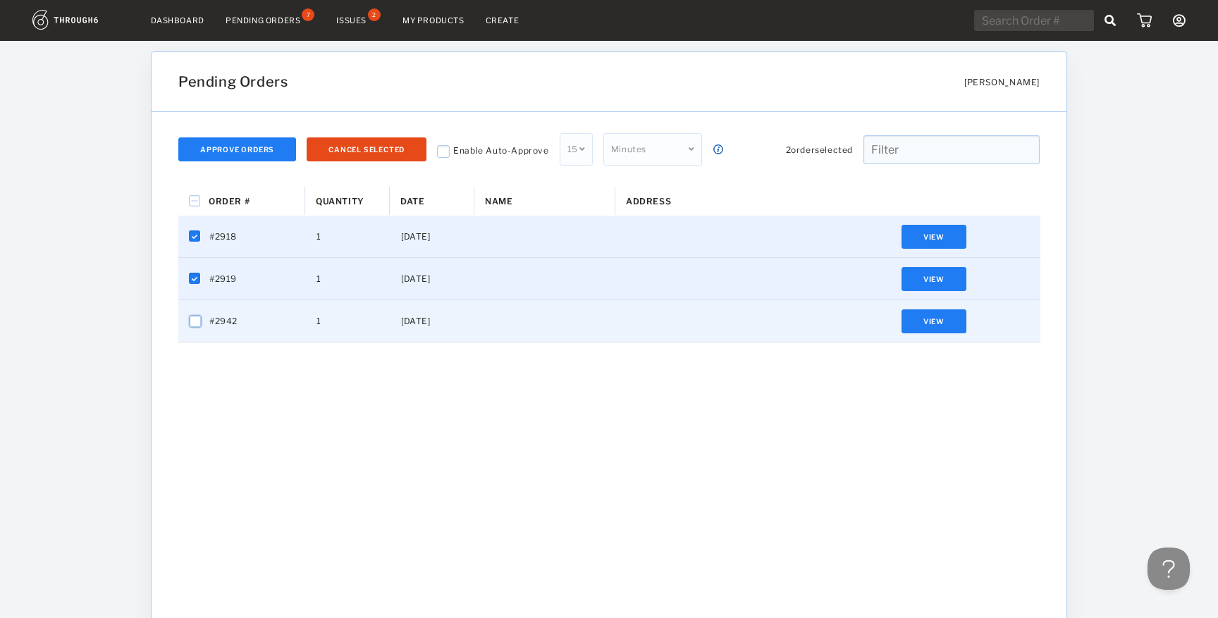
click at [194, 321] on input "Press Space to toggle row selection (unchecked)" at bounding box center [195, 321] width 11 height 11
checkbox input "true"
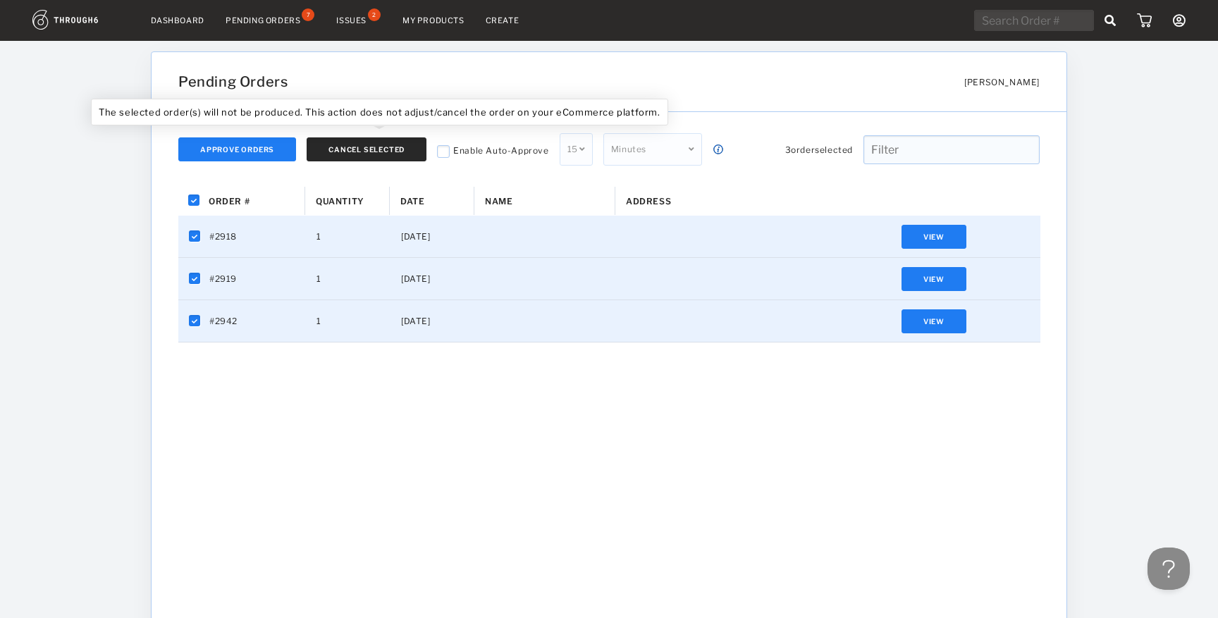
click at [372, 146] on button "Cancel Selected" at bounding box center [367, 149] width 120 height 24
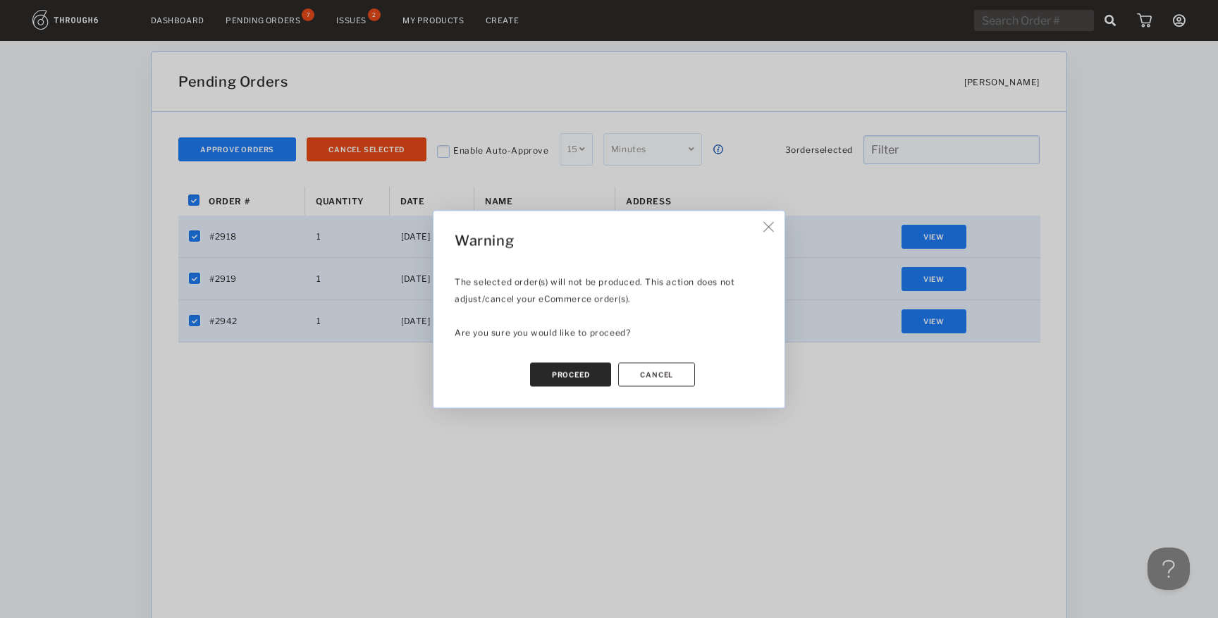
click at [549, 383] on button "Proceed" at bounding box center [571, 374] width 82 height 24
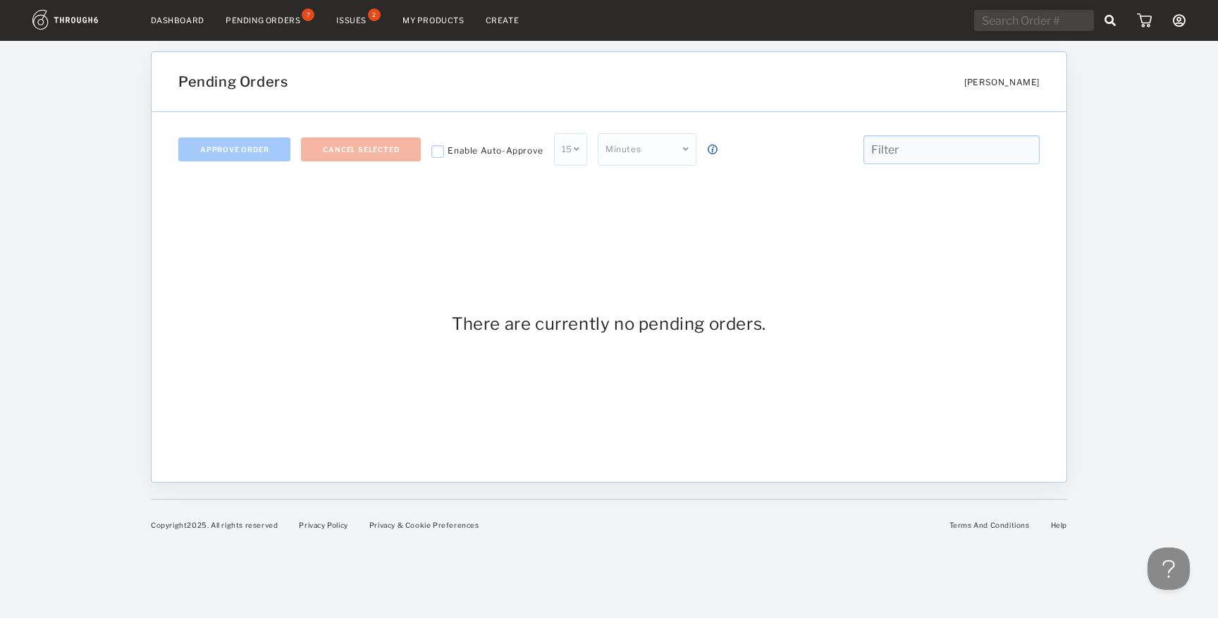
click at [286, 21] on div "Pending Orders" at bounding box center [263, 21] width 75 height 10
click at [171, 14] on nav "Dashboard Pending Orders 4 Issues 2 My Products Create My Account Create New Br…" at bounding box center [609, 21] width 1154 height 22
click at [171, 16] on link "Dashboard" at bounding box center [178, 21] width 54 height 10
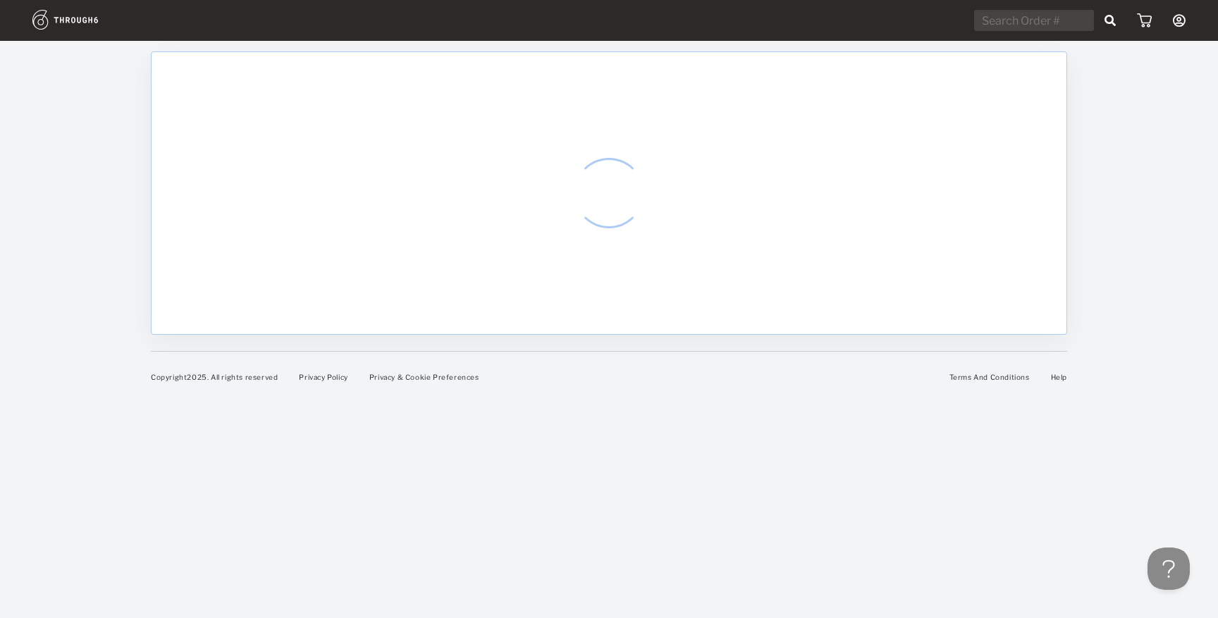
select select "9"
select select "2025"
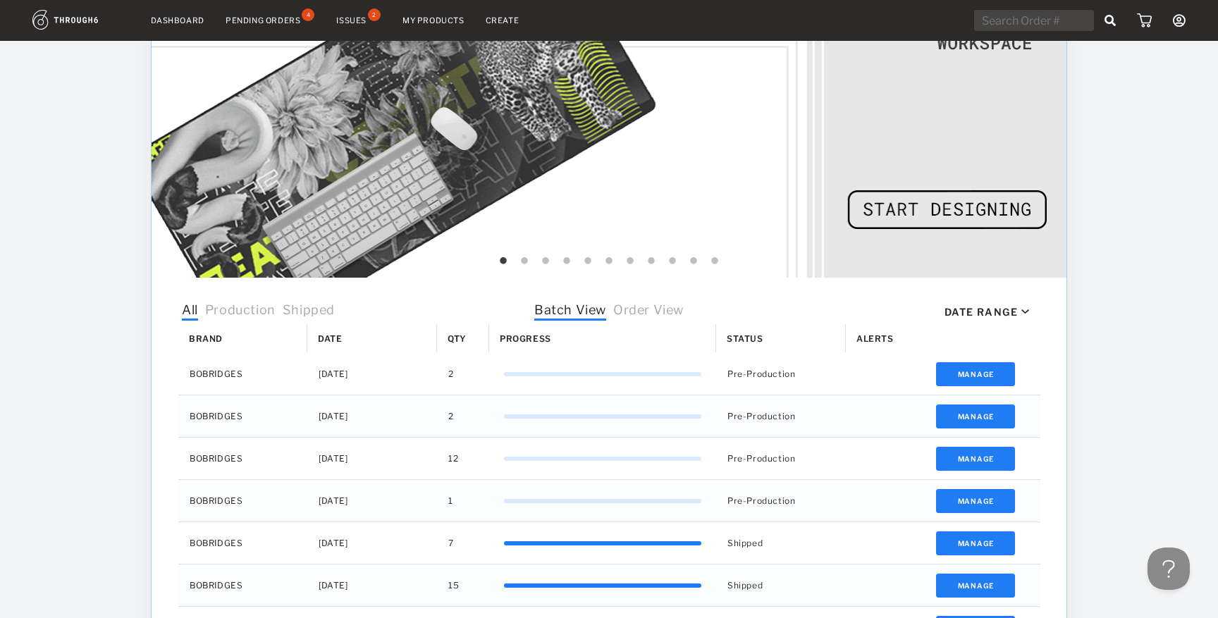
scroll to position [283, 0]
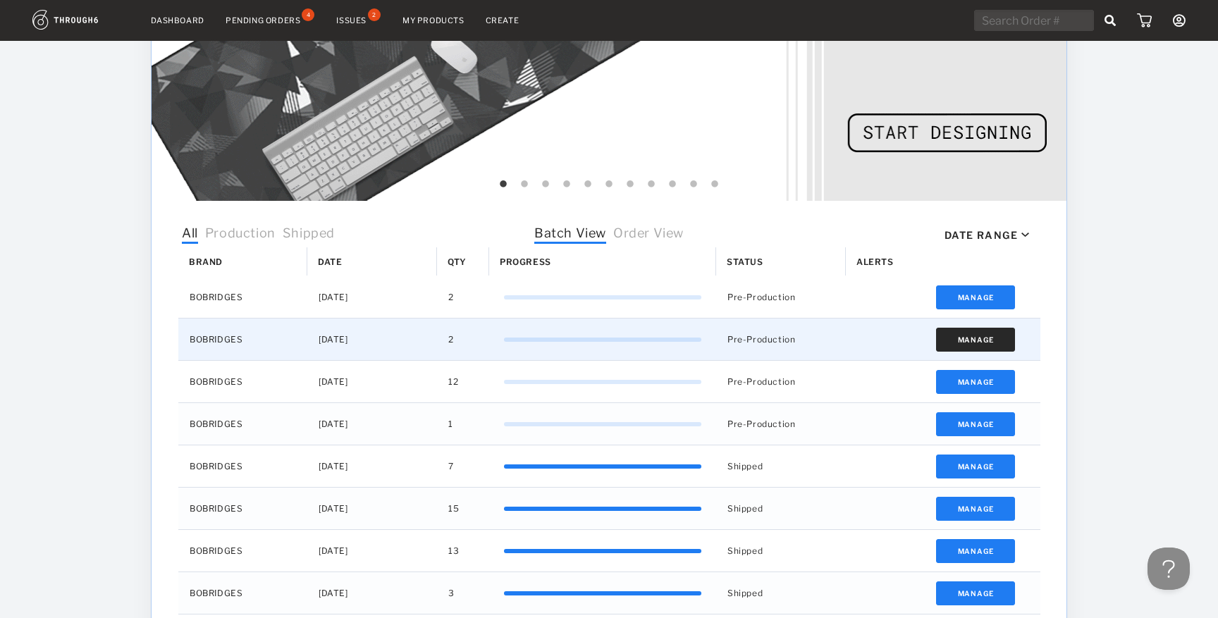
click at [992, 339] on button "Manage" at bounding box center [976, 340] width 80 height 24
